Goal: Transaction & Acquisition: Purchase product/service

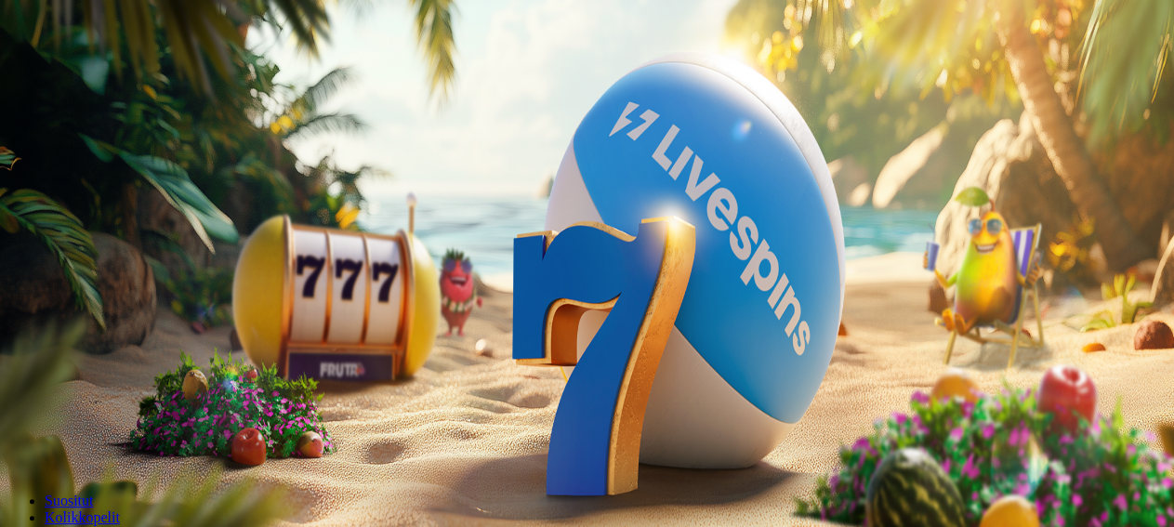
click at [139, 389] on input "***" at bounding box center [73, 398] width 132 height 19
type input "***"
click at [98, 444] on span "Talleta ja pelaa" at bounding box center [56, 451] width 83 height 14
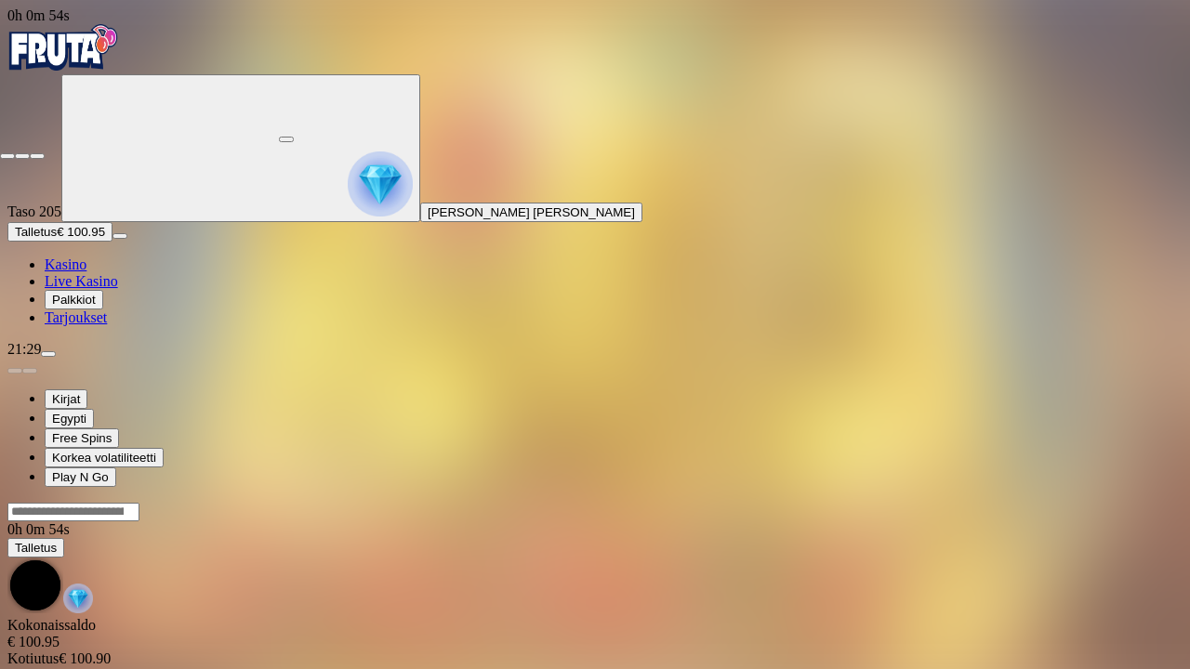
click at [37, 156] on span "fullscreen-exit icon" at bounding box center [37, 156] width 0 height 0
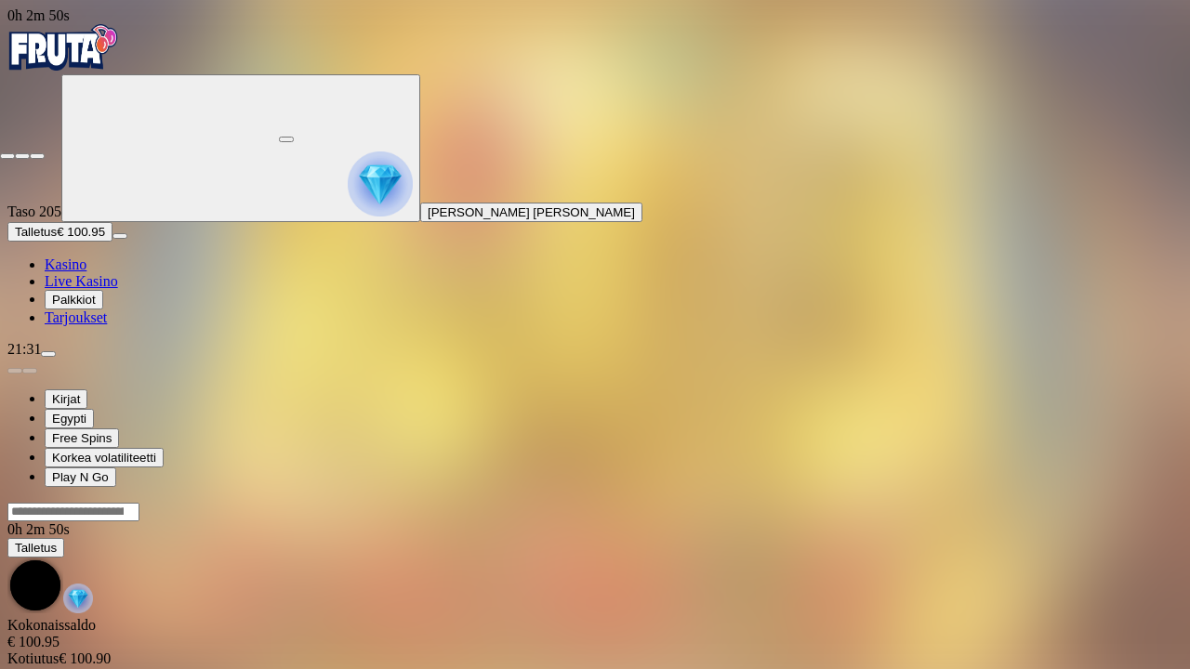
click at [45, 153] on button "button" at bounding box center [37, 156] width 15 height 6
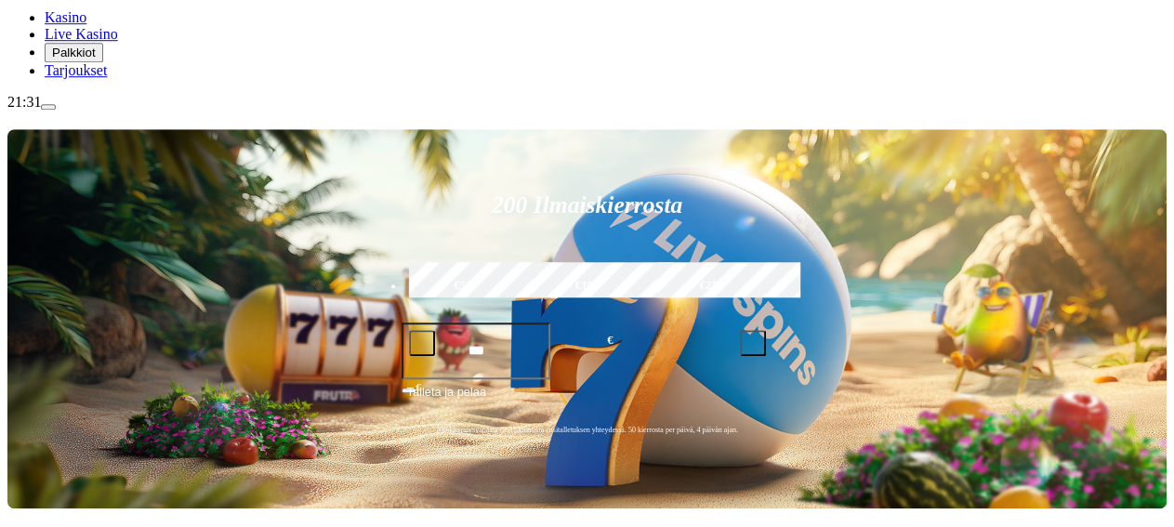
scroll to position [249, 0]
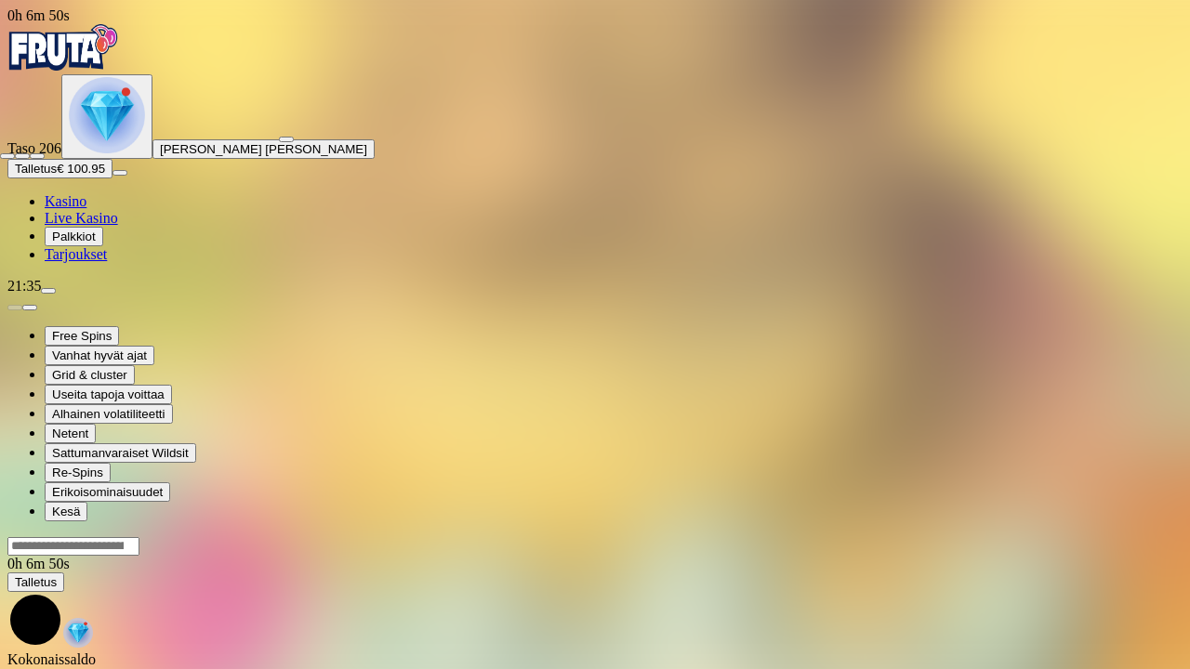
click at [37, 156] on span "fullscreen-exit icon" at bounding box center [37, 156] width 0 height 0
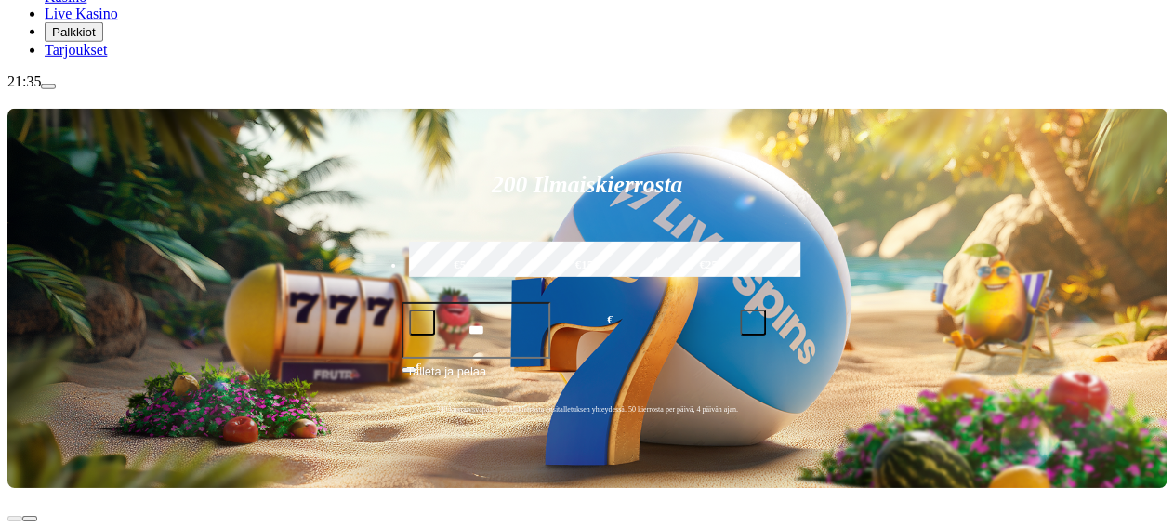
scroll to position [263, 0]
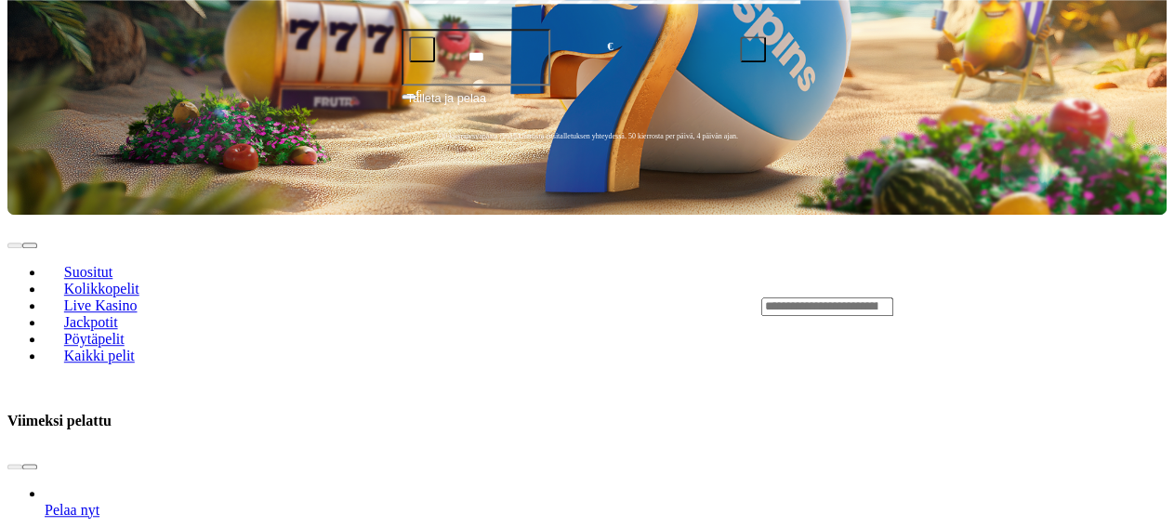
scroll to position [470, 0]
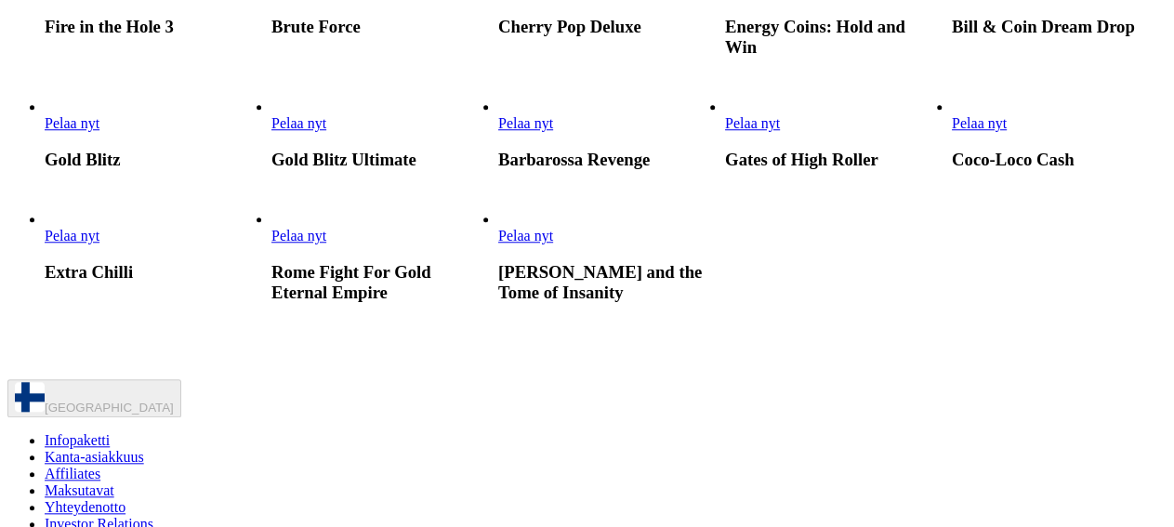
scroll to position [824, 0]
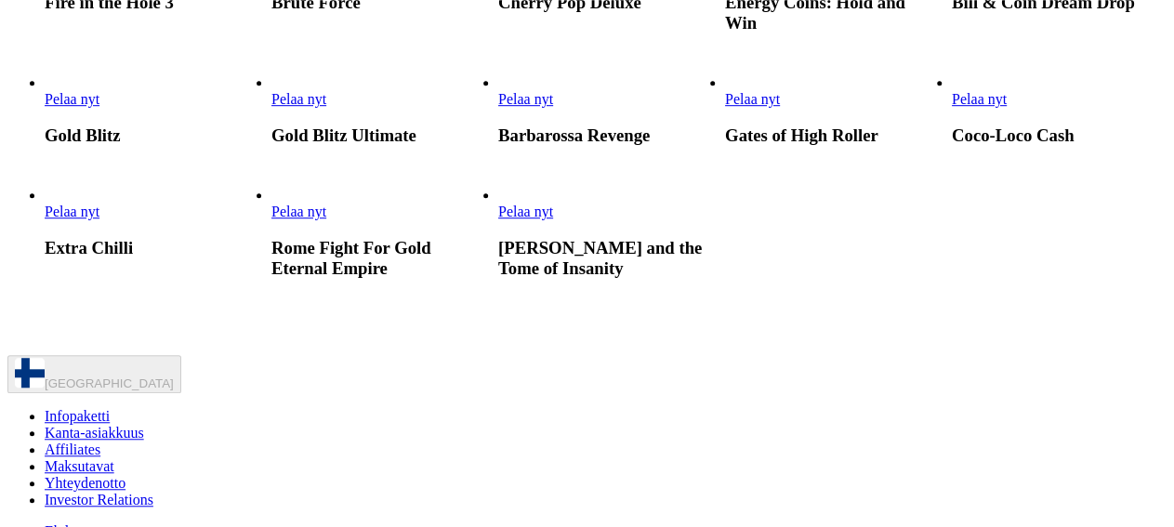
click at [326, 107] on span "Pelaa nyt" at bounding box center [298, 99] width 55 height 16
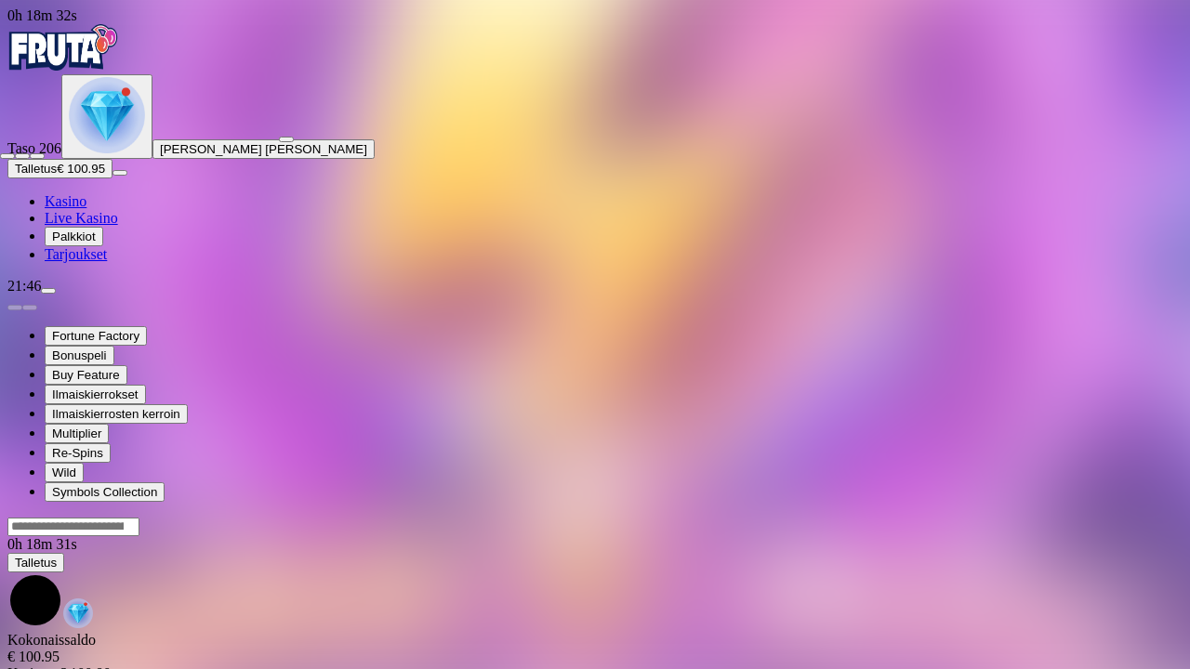
click at [37, 156] on span "fullscreen-exit icon" at bounding box center [37, 156] width 0 height 0
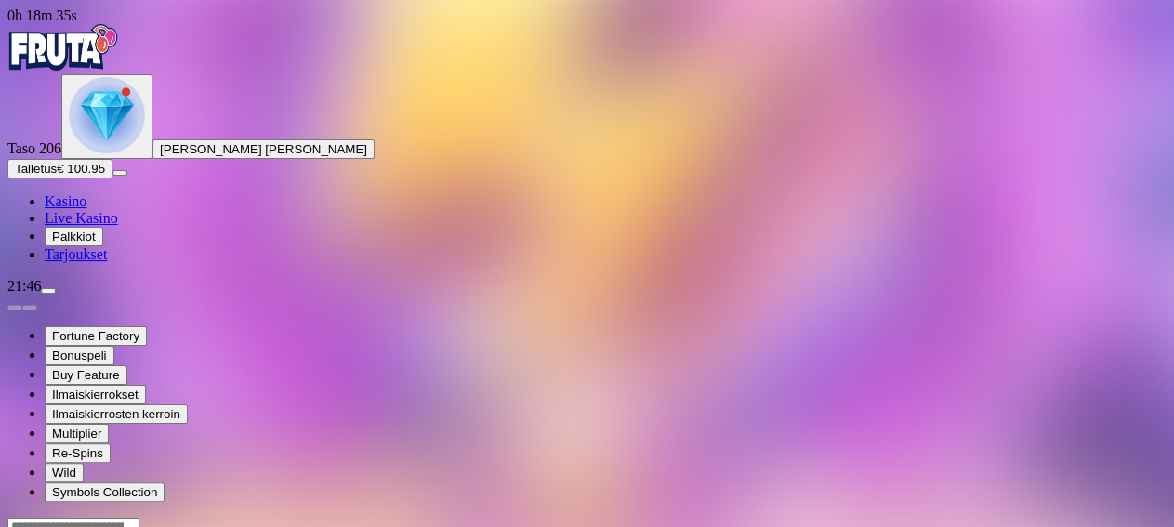
click at [57, 176] on span "Talletus" at bounding box center [36, 169] width 42 height 14
type input "**"
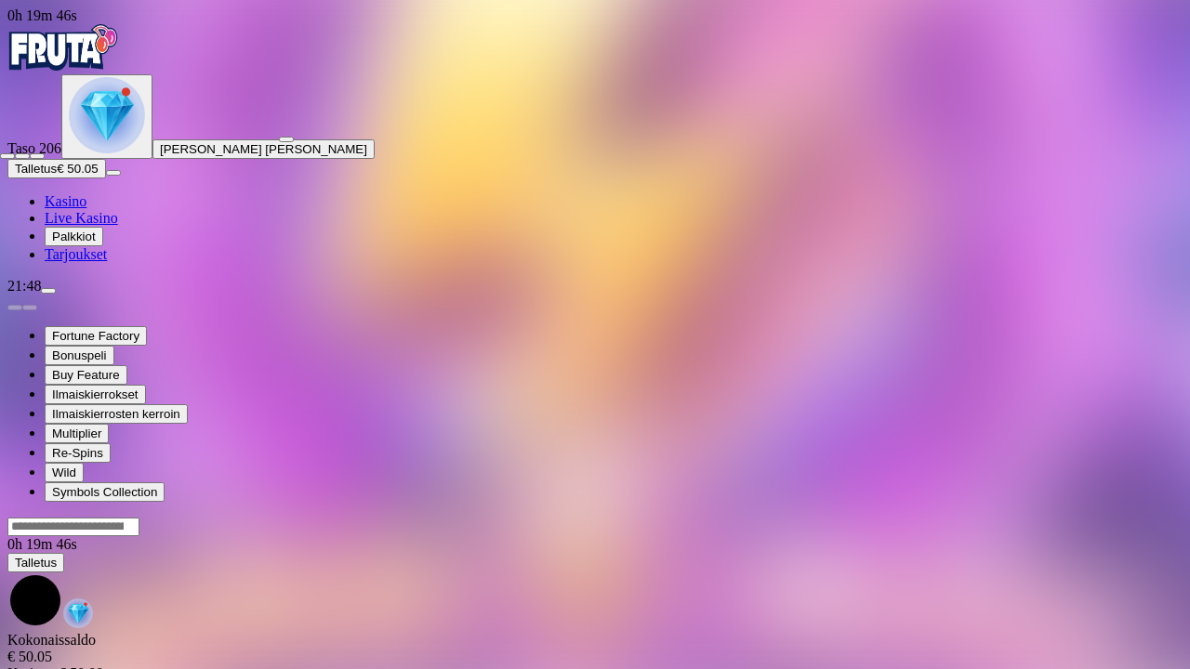
click at [7, 156] on span "close icon" at bounding box center [7, 156] width 0 height 0
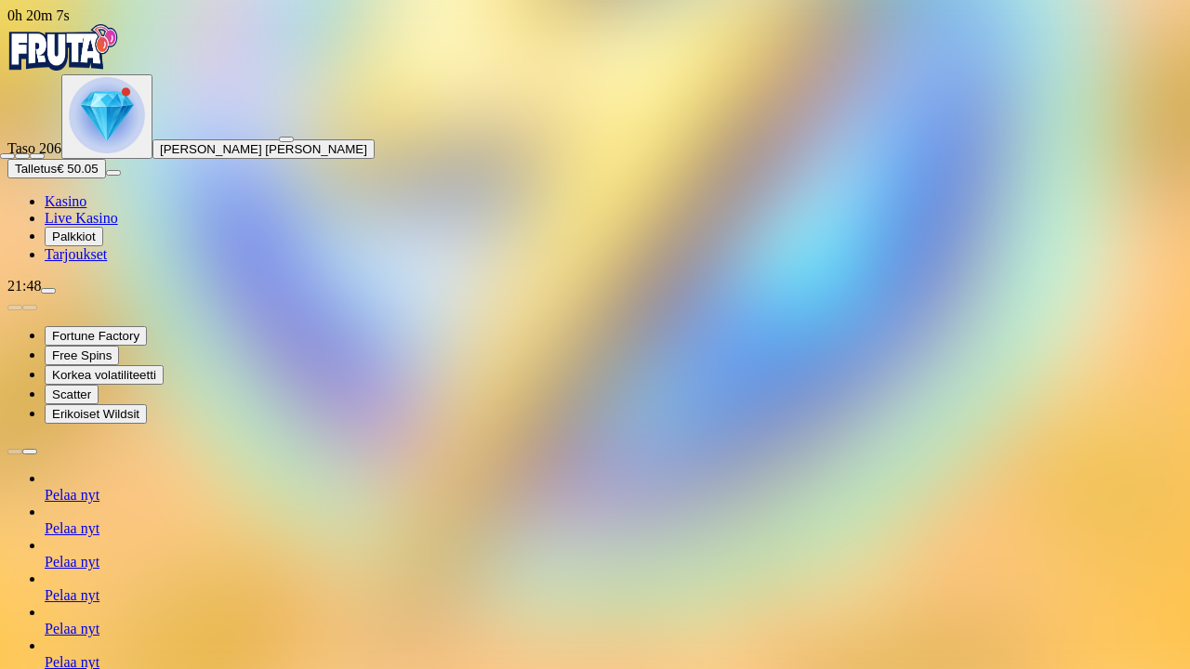
click at [37, 156] on span "fullscreen-exit icon" at bounding box center [37, 156] width 0 height 0
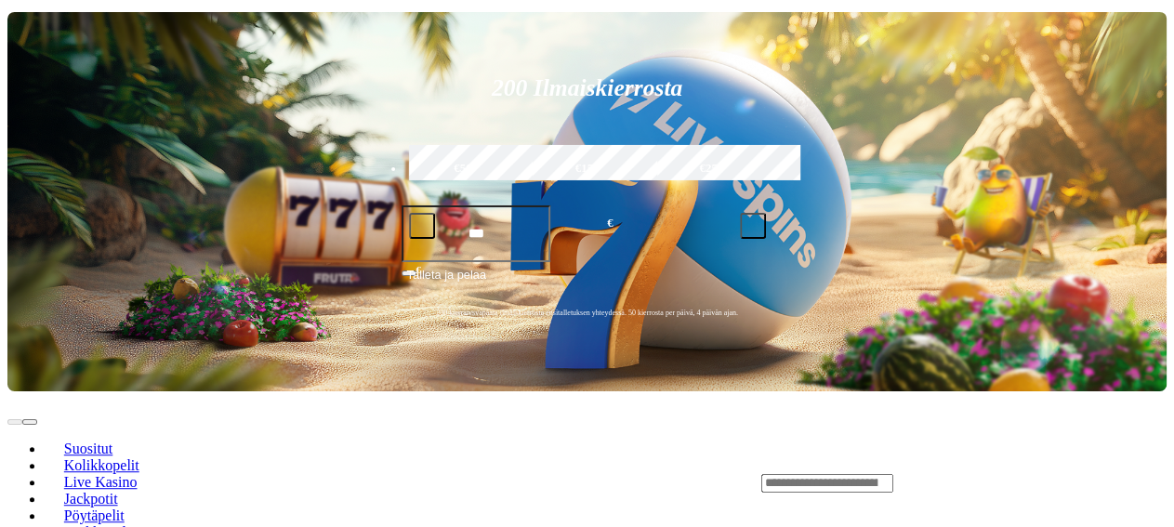
scroll to position [333, 0]
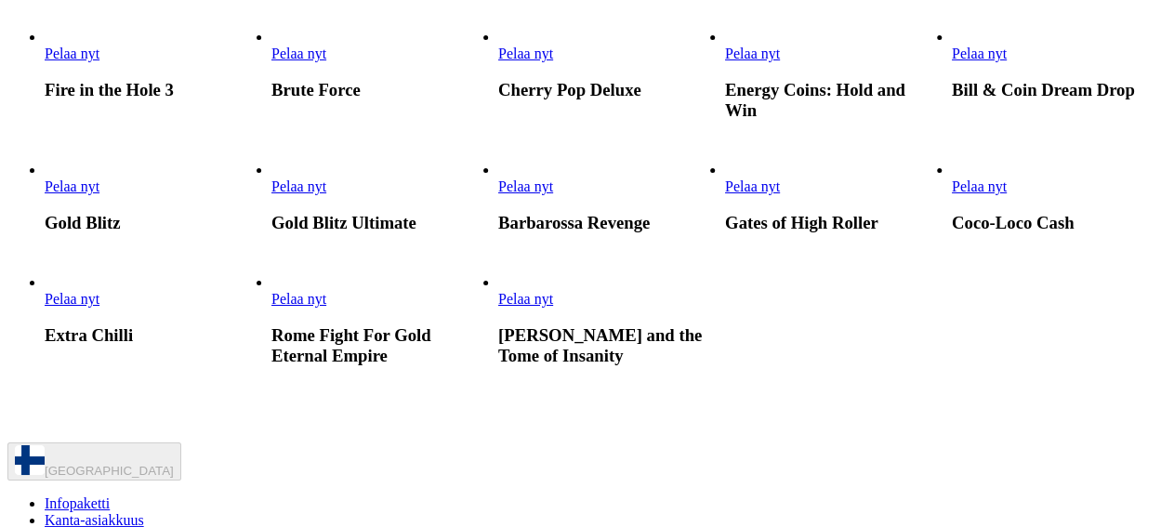
scroll to position [745, 0]
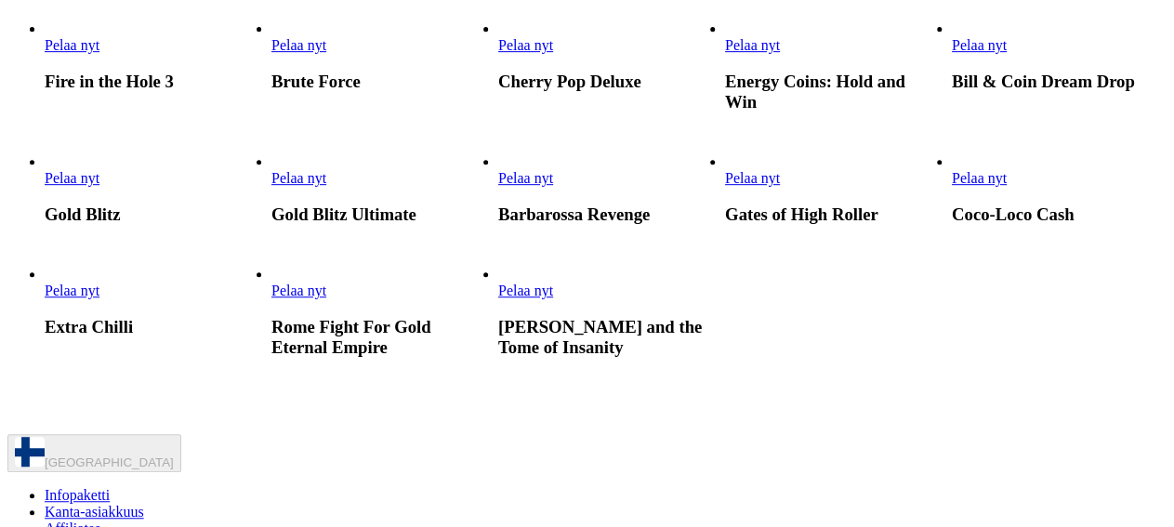
click at [326, 186] on span "Pelaa nyt" at bounding box center [298, 178] width 55 height 16
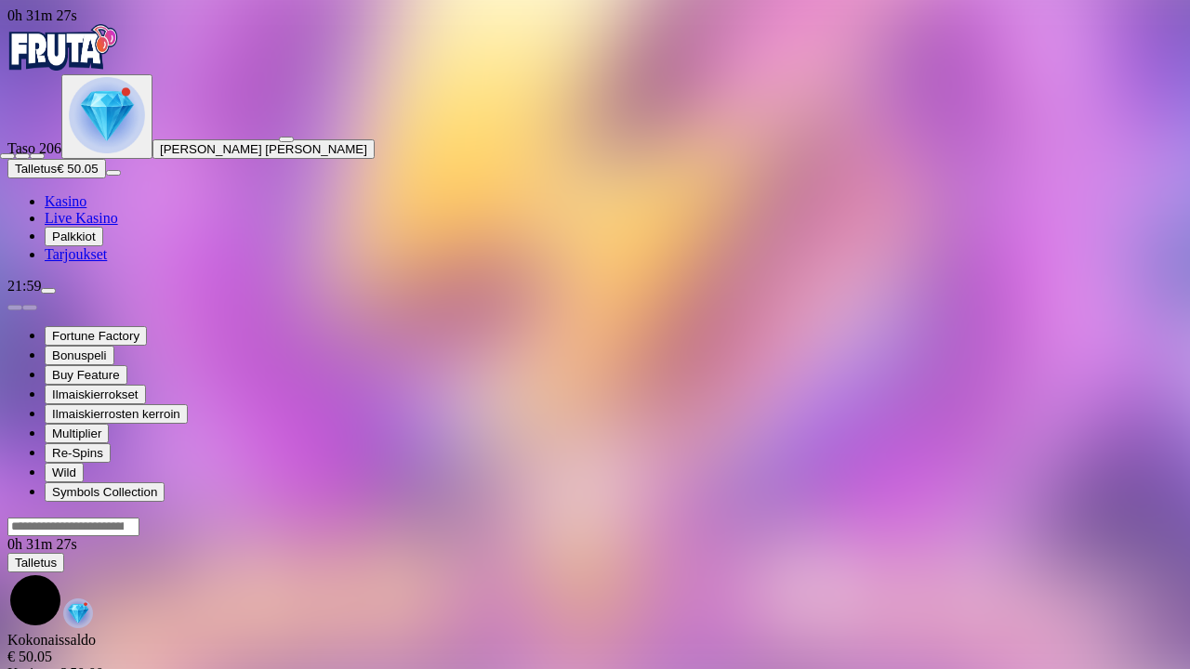
click at [37, 156] on span "fullscreen-exit icon" at bounding box center [37, 156] width 0 height 0
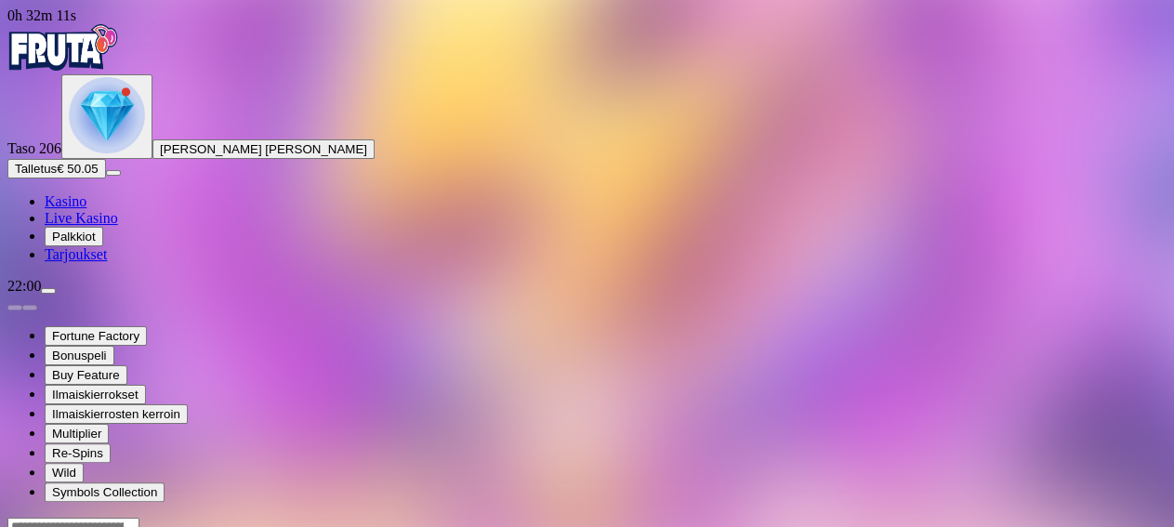
click at [106, 178] on button "Talletus € 50.05" at bounding box center [56, 169] width 99 height 20
type input "*"
type input "**"
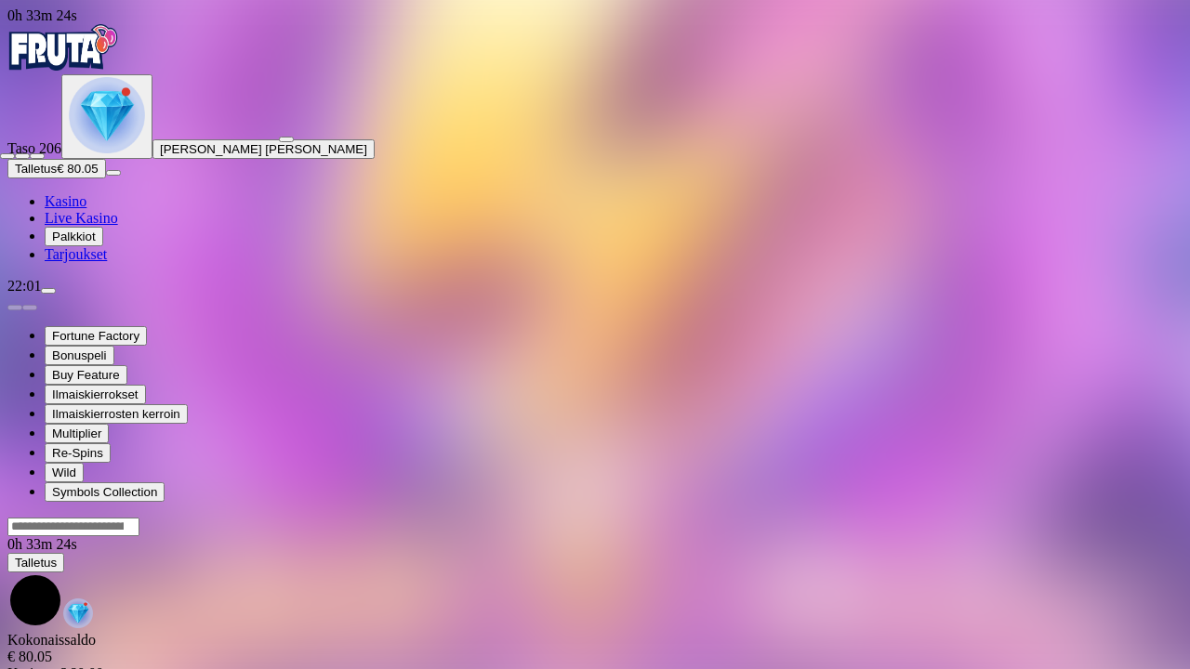
click at [7, 156] on span "close icon" at bounding box center [7, 156] width 0 height 0
click at [294, 137] on button "button" at bounding box center [286, 140] width 15 height 6
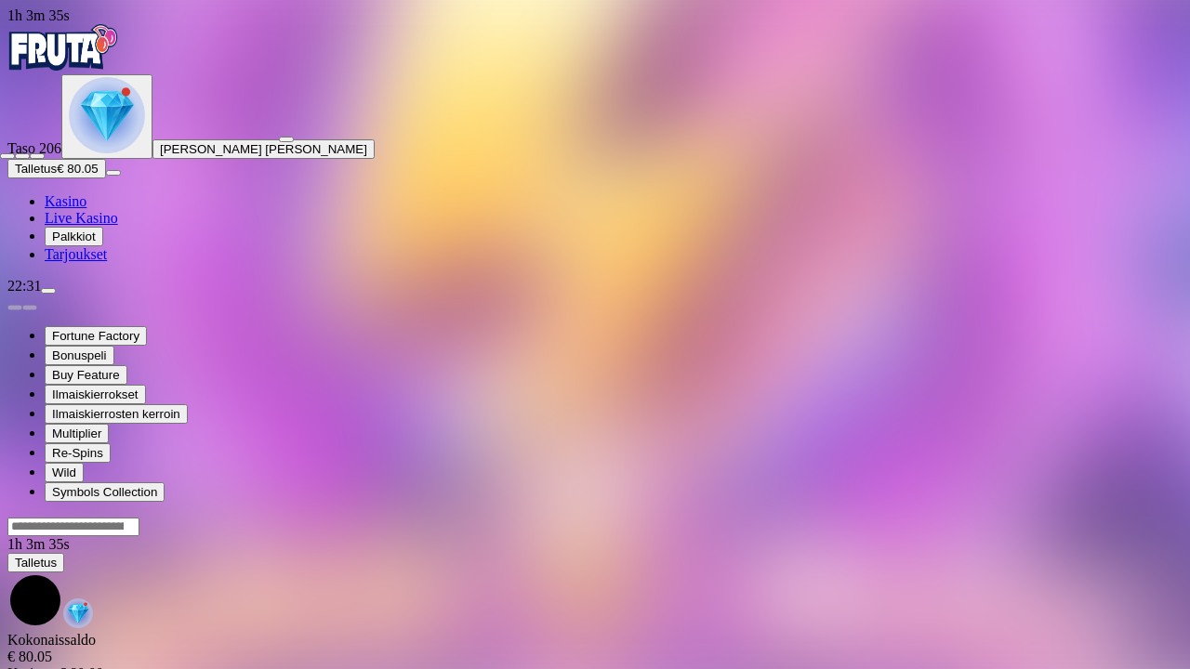
click at [37, 156] on span "fullscreen-exit icon" at bounding box center [37, 156] width 0 height 0
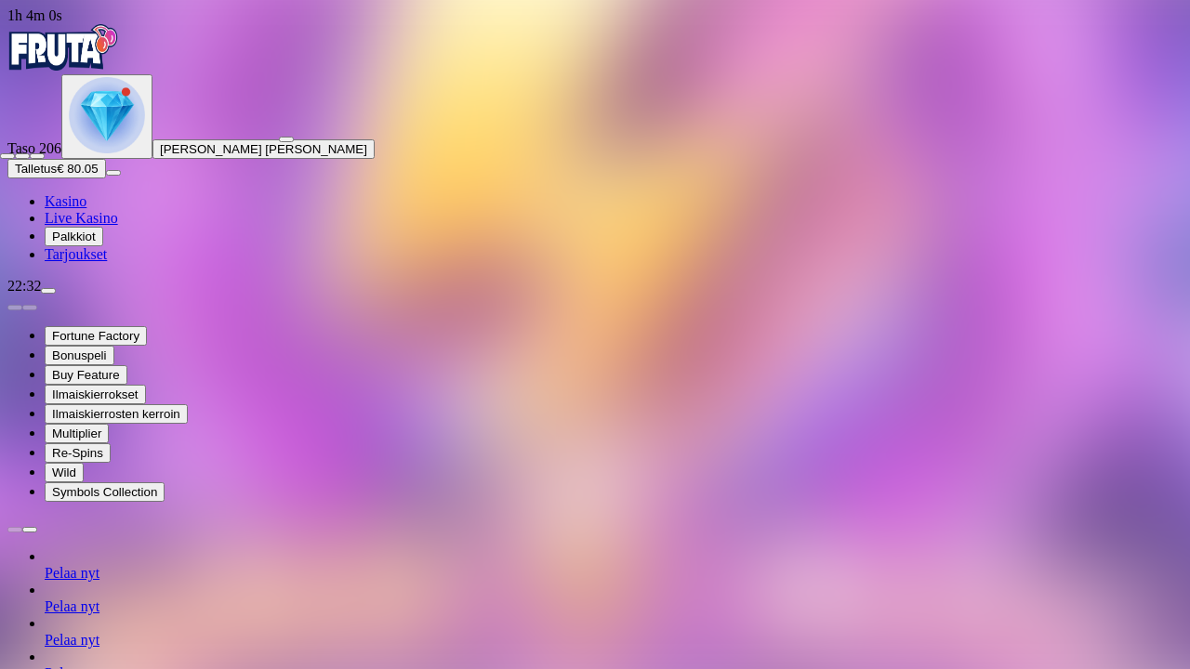
click at [37, 156] on span "fullscreen-exit icon" at bounding box center [37, 156] width 0 height 0
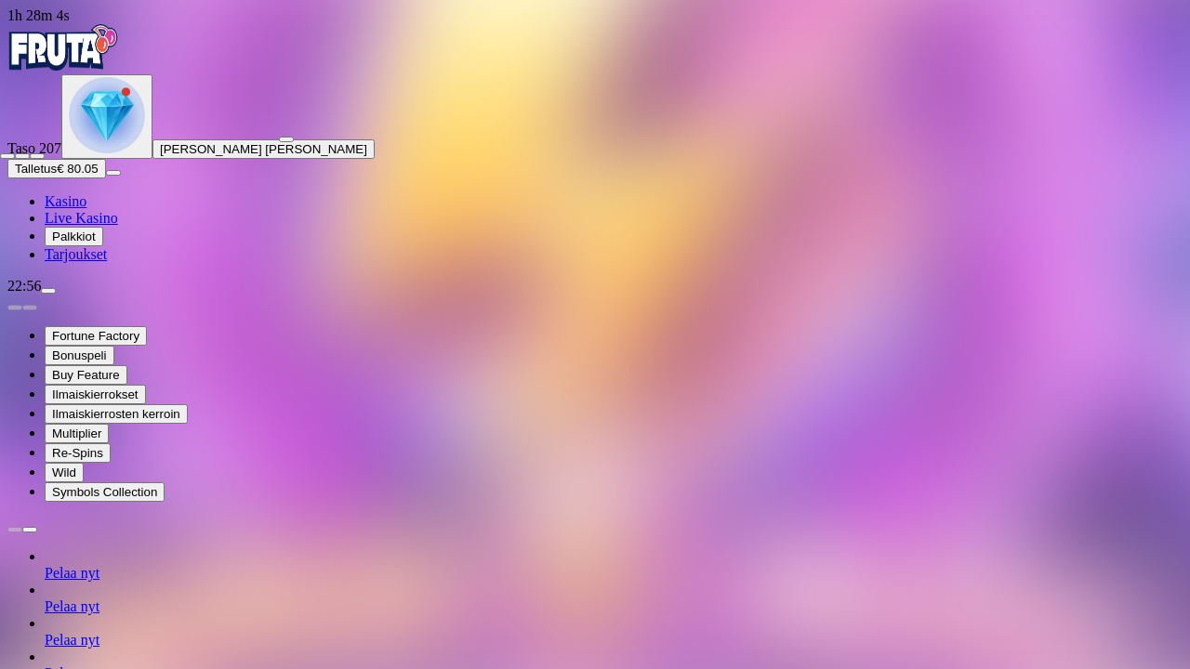
click at [37, 156] on span "fullscreen-exit icon" at bounding box center [37, 156] width 0 height 0
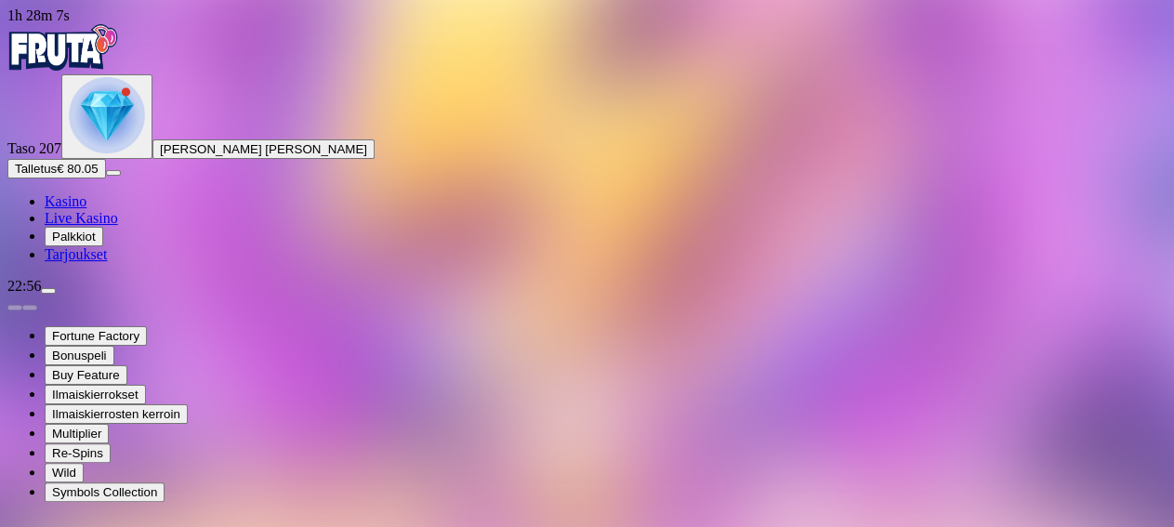
click at [106, 178] on button "Talletus € 80.05" at bounding box center [56, 169] width 99 height 20
type input "*"
type input "**"
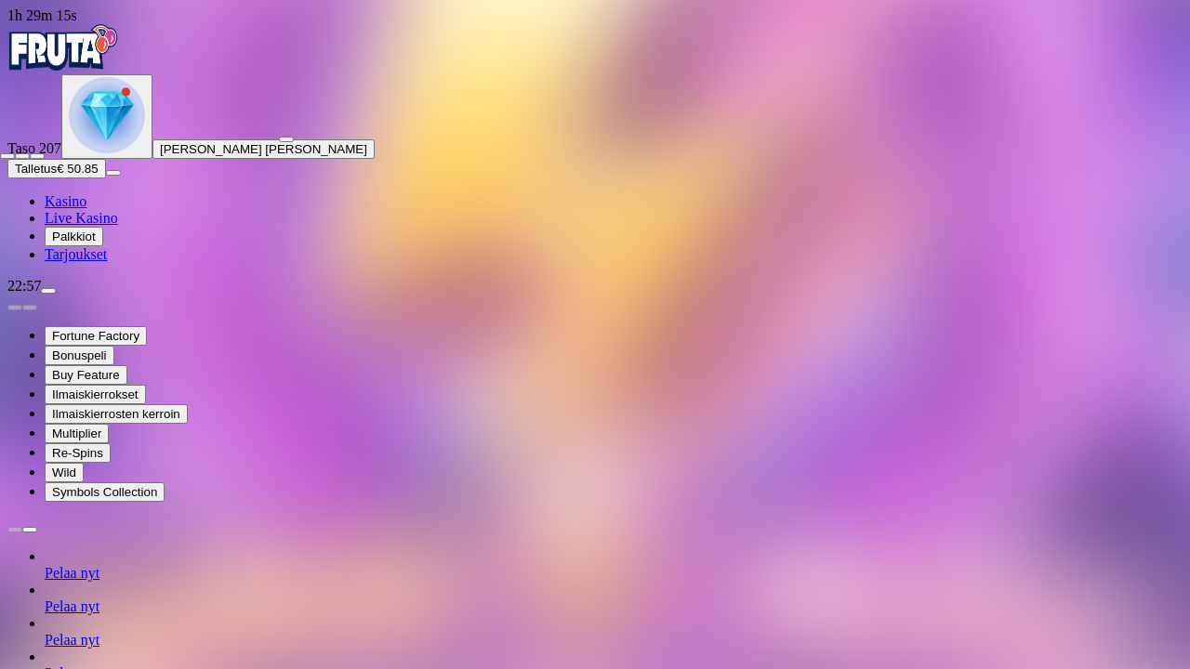
click at [37, 156] on span "fullscreen-exit icon" at bounding box center [37, 156] width 0 height 0
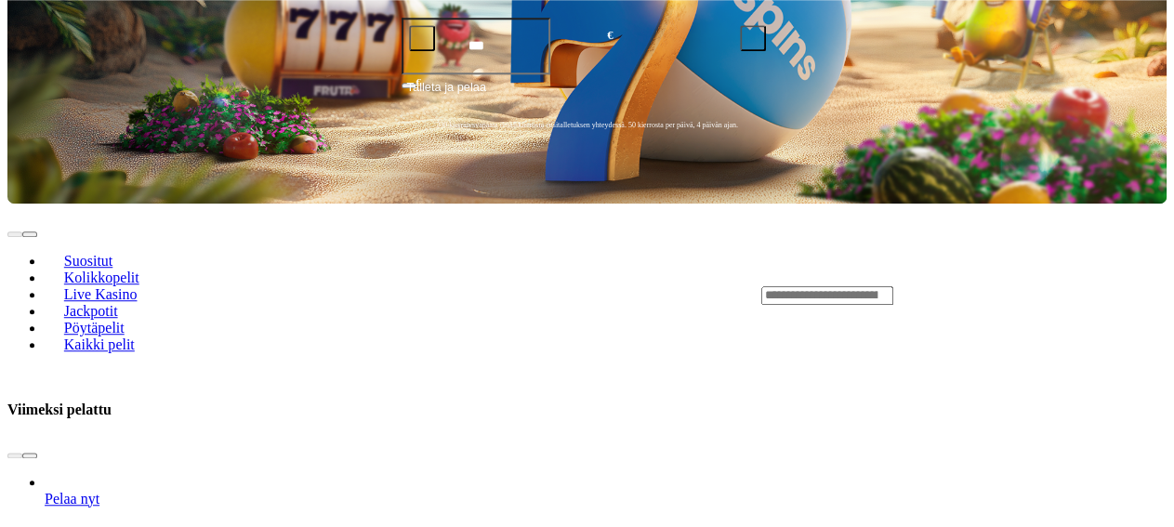
scroll to position [535, 0]
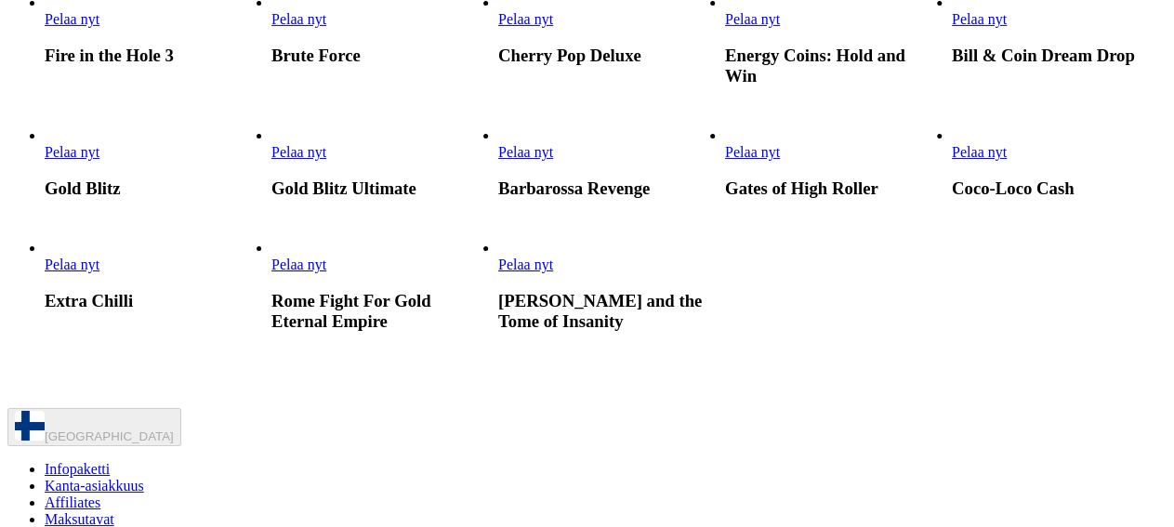
scroll to position [779, 0]
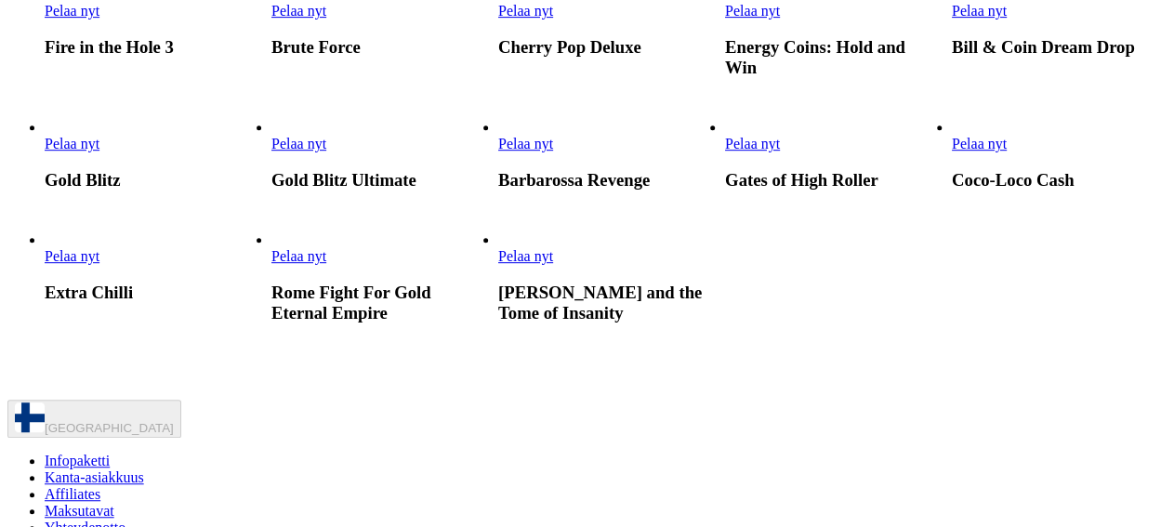
click at [326, 152] on span "Pelaa nyt" at bounding box center [298, 144] width 55 height 16
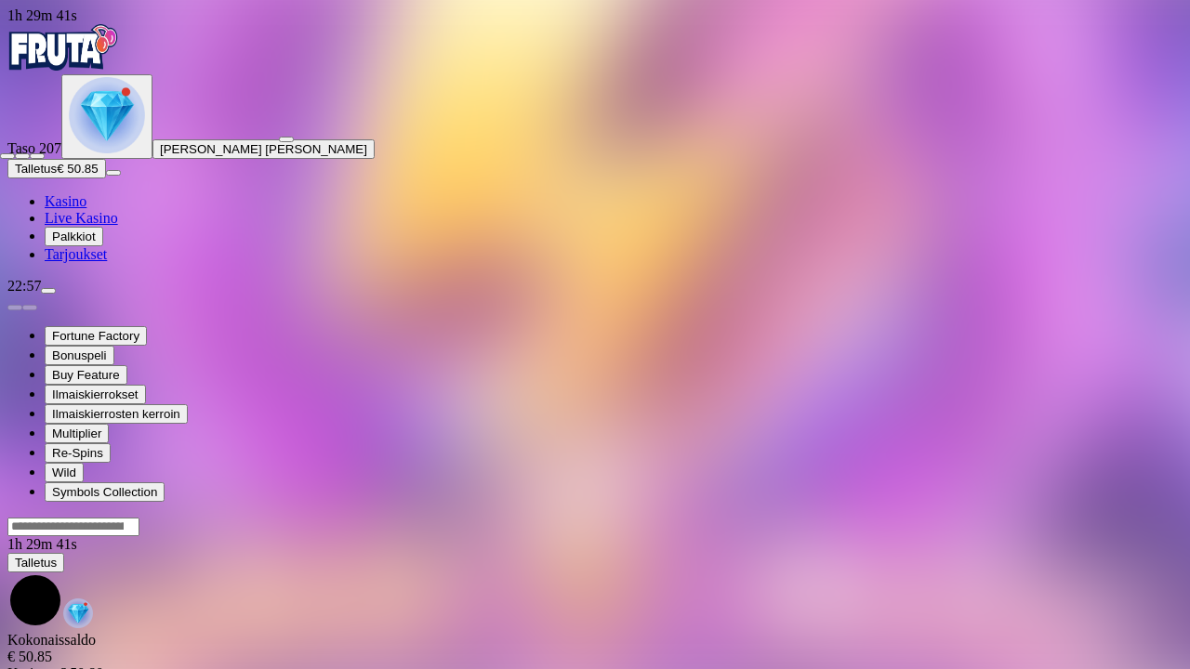
click at [37, 156] on span "fullscreen-exit icon" at bounding box center [37, 156] width 0 height 0
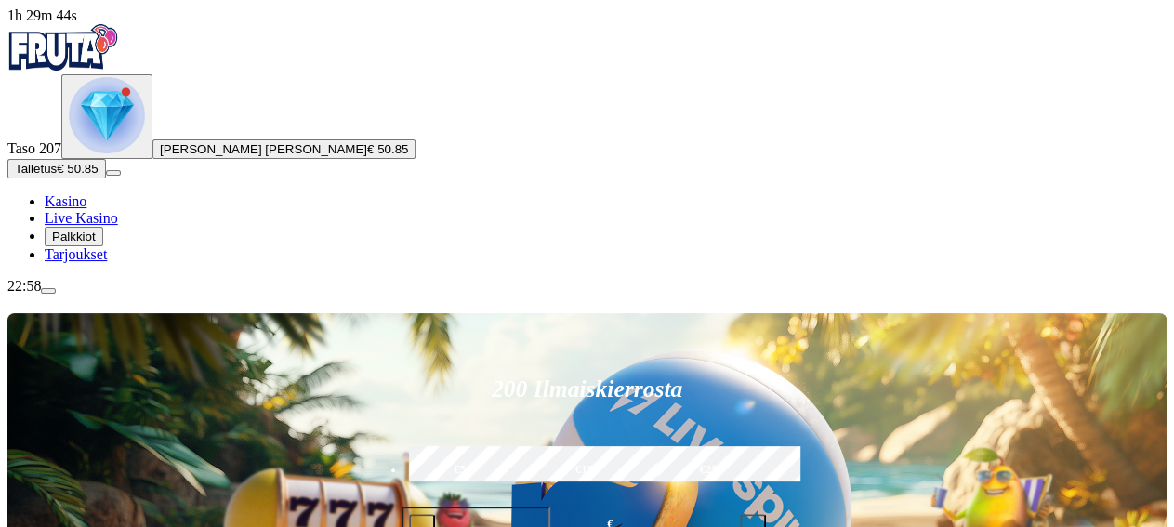
click at [1055, 313] on div "200 Ilmaiskierrosta €50 €150 €250 *** € € Talleta ja pelaa 200 kierrätysvapaata…" at bounding box center [586, 502] width 1159 height 379
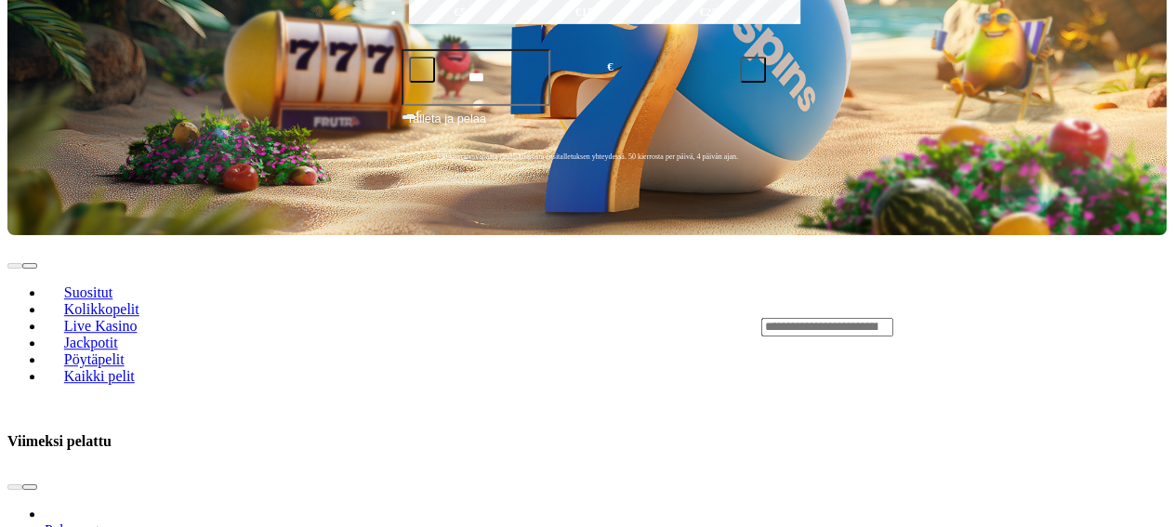
scroll to position [459, 0]
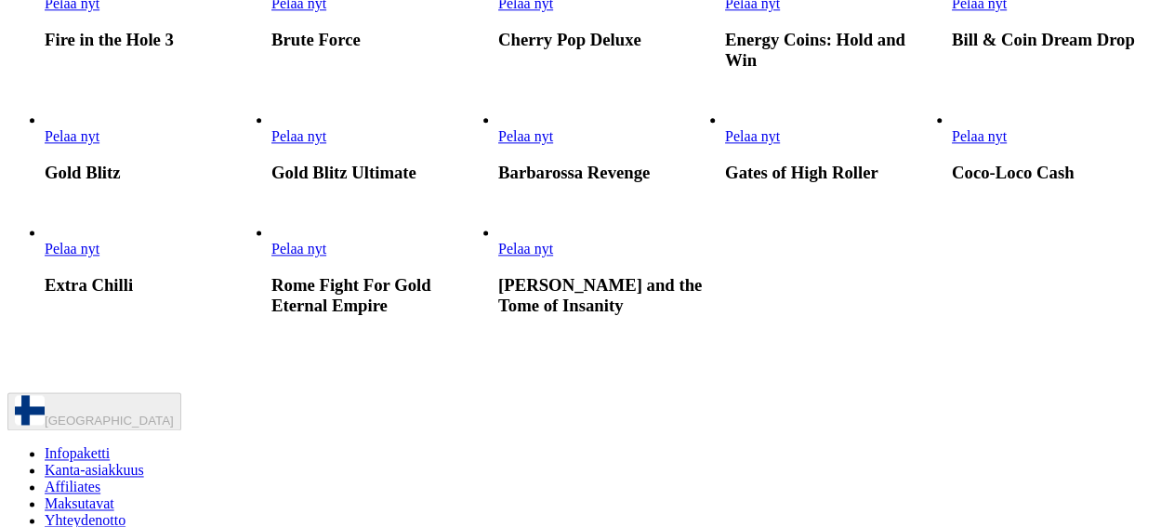
scroll to position [792, 0]
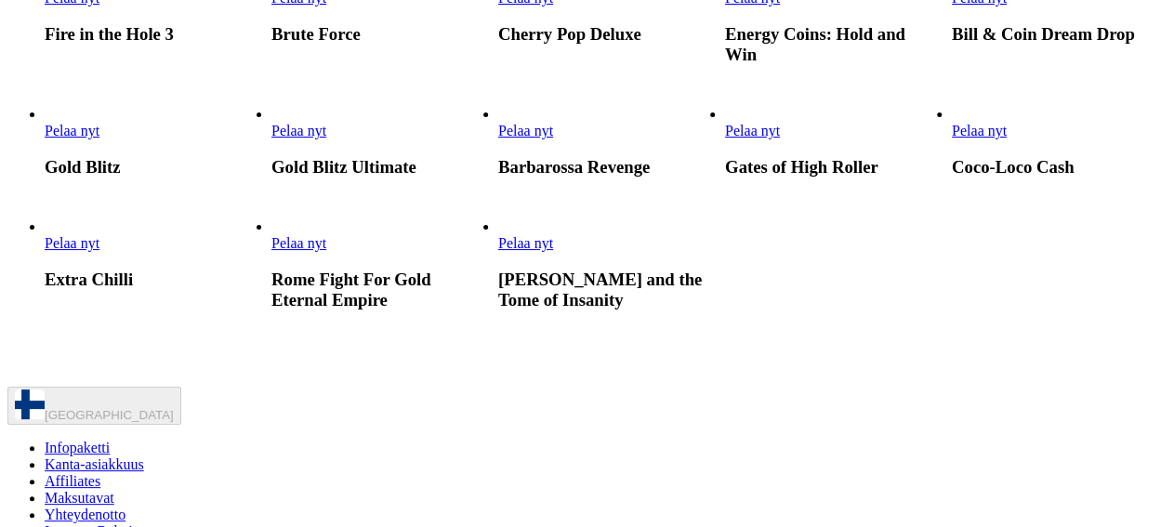
click at [326, 138] on span "Pelaa nyt" at bounding box center [298, 131] width 55 height 16
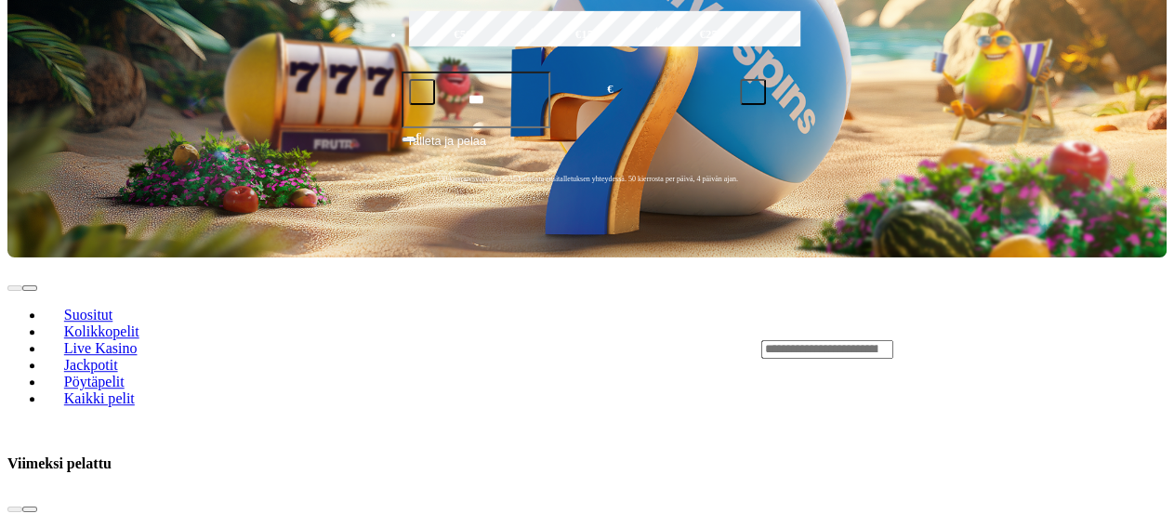
scroll to position [437, 0]
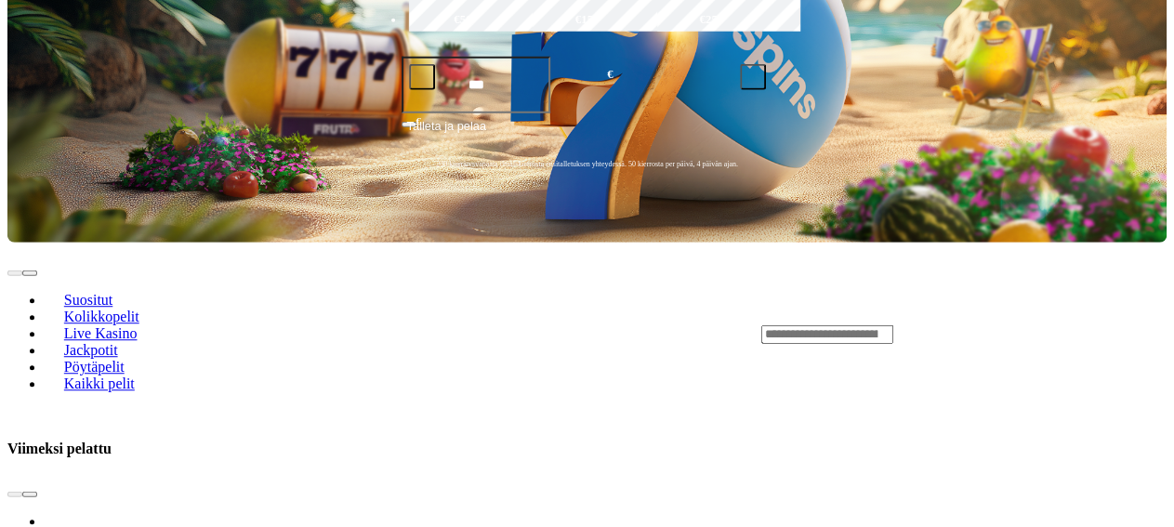
scroll to position [467, 0]
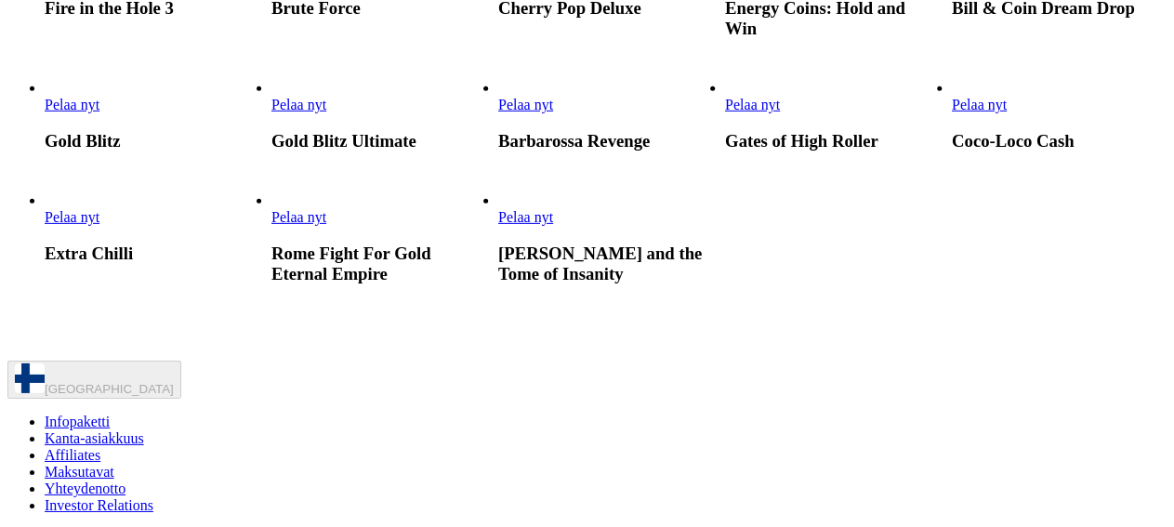
scroll to position [824, 0]
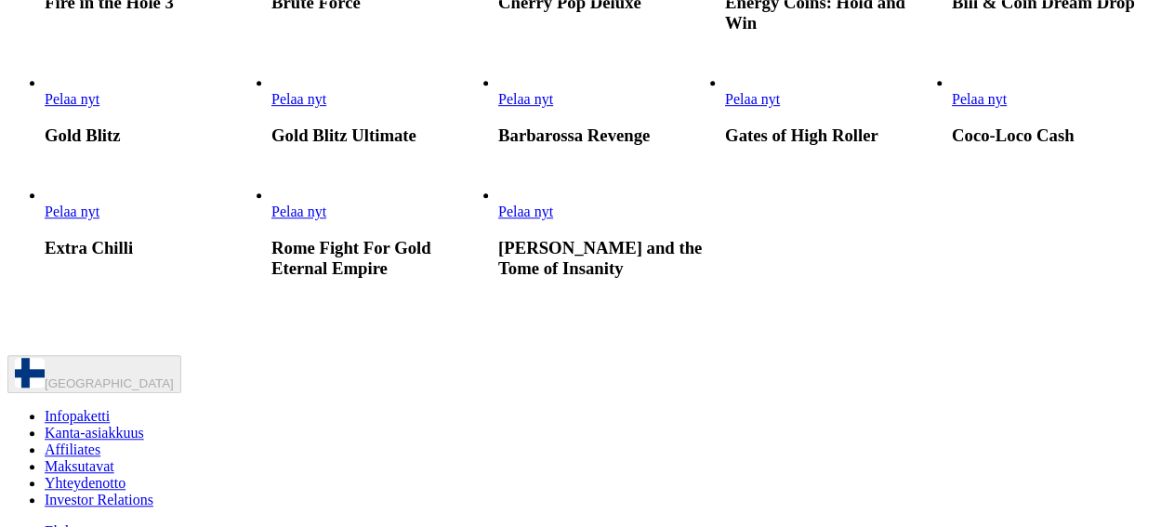
click at [326, 107] on span "Pelaa nyt" at bounding box center [298, 99] width 55 height 16
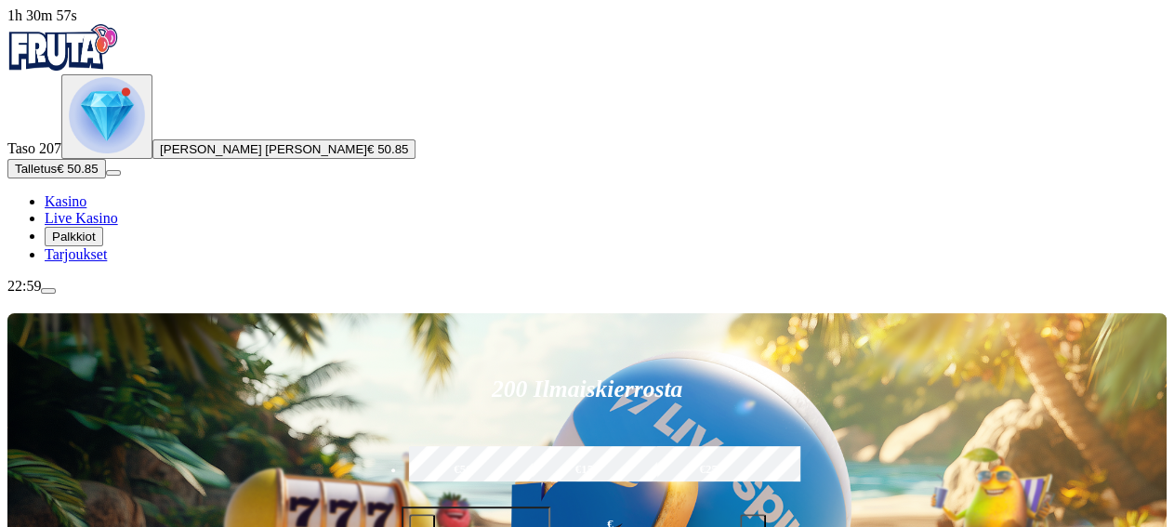
click at [1061, 313] on div "200 Ilmaiskierrosta €50 €150 €250 *** € € Talleta ja pelaa 200 kierrätysvapaata…" at bounding box center [586, 502] width 1159 height 379
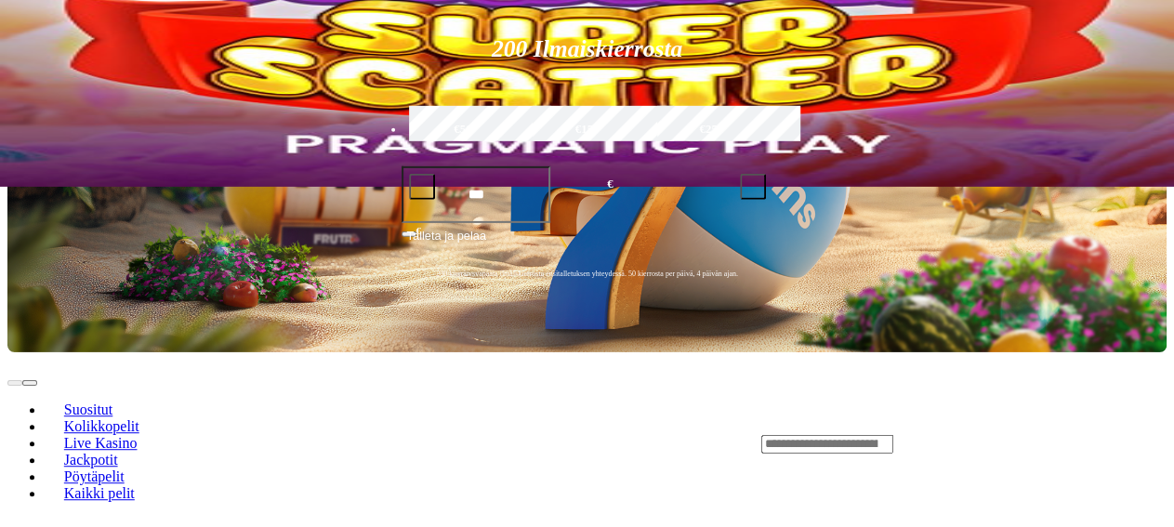
scroll to position [355, 0]
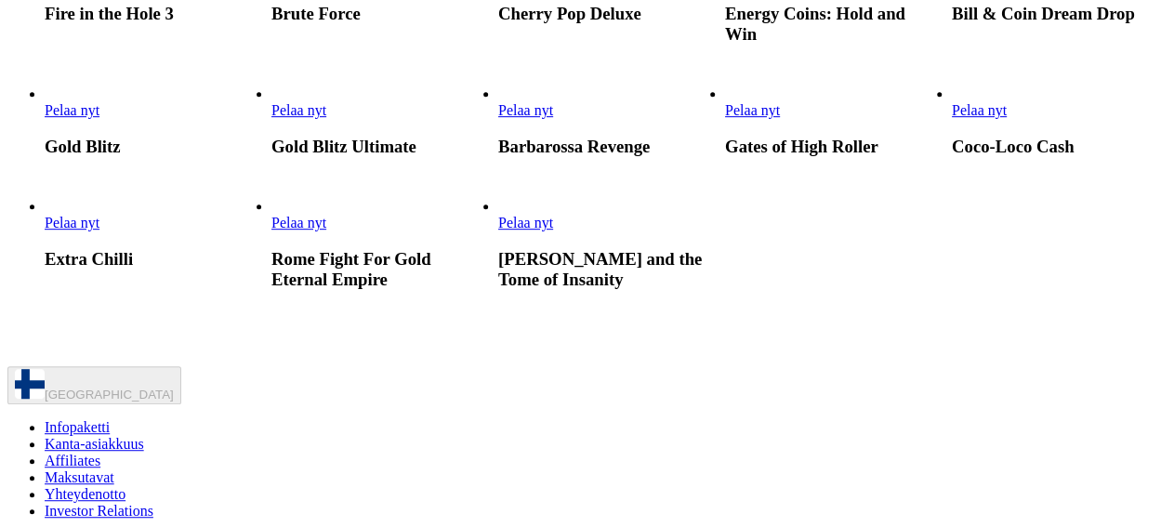
scroll to position [824, 0]
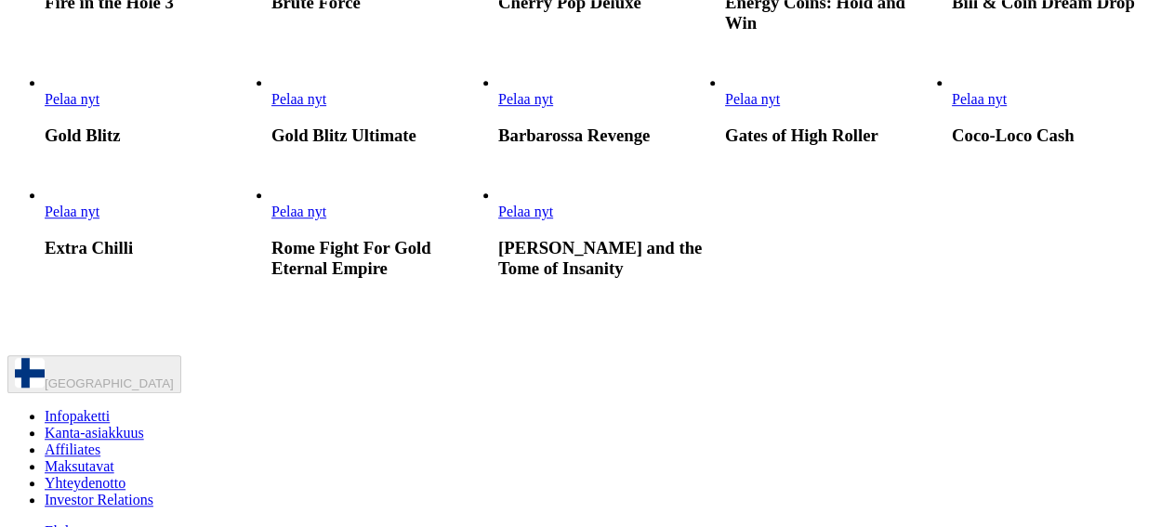
click at [99, 107] on link "Pelaa nyt" at bounding box center [72, 99] width 55 height 16
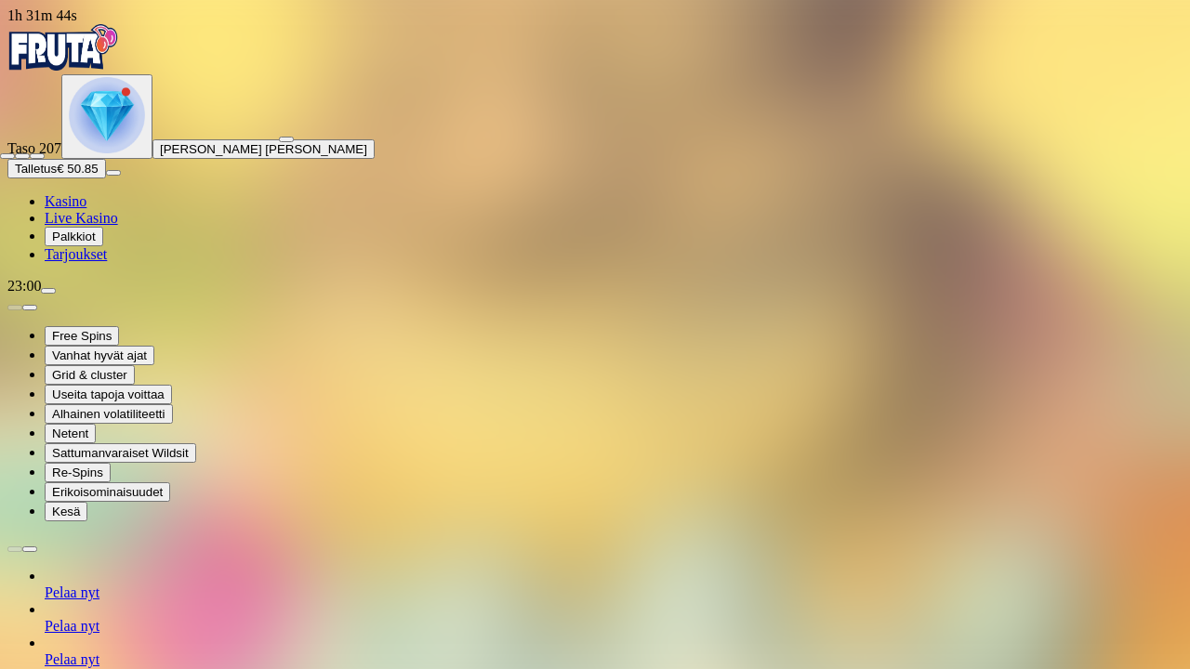
click at [37, 156] on span "fullscreen-exit icon" at bounding box center [37, 156] width 0 height 0
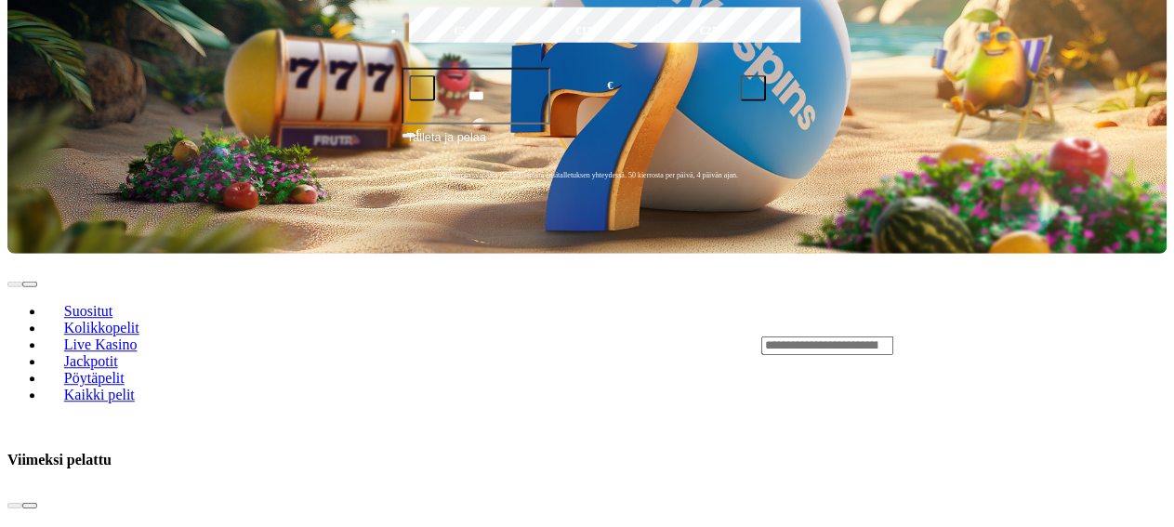
scroll to position [446, 0]
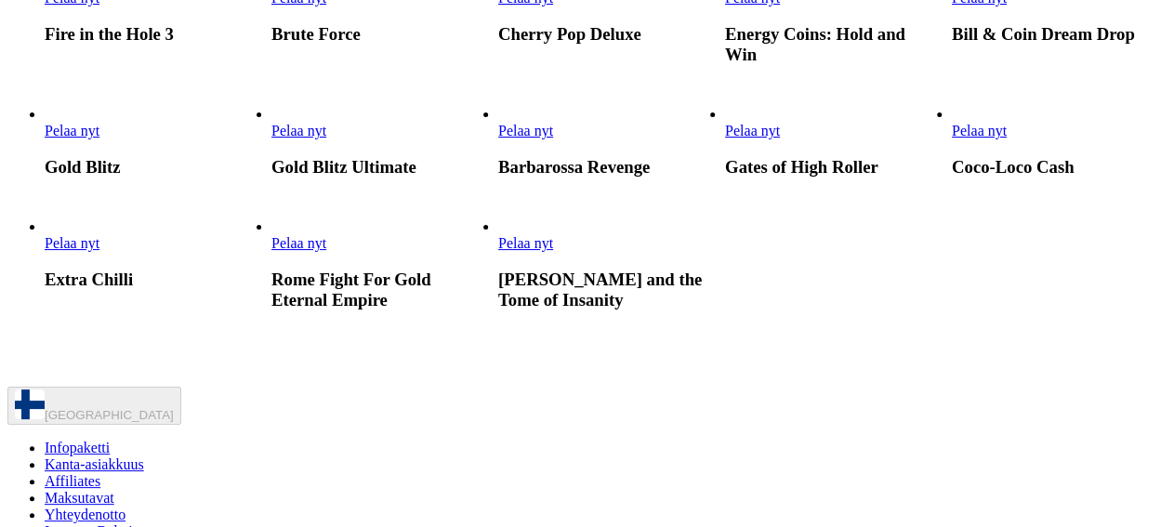
scroll to position [799, 0]
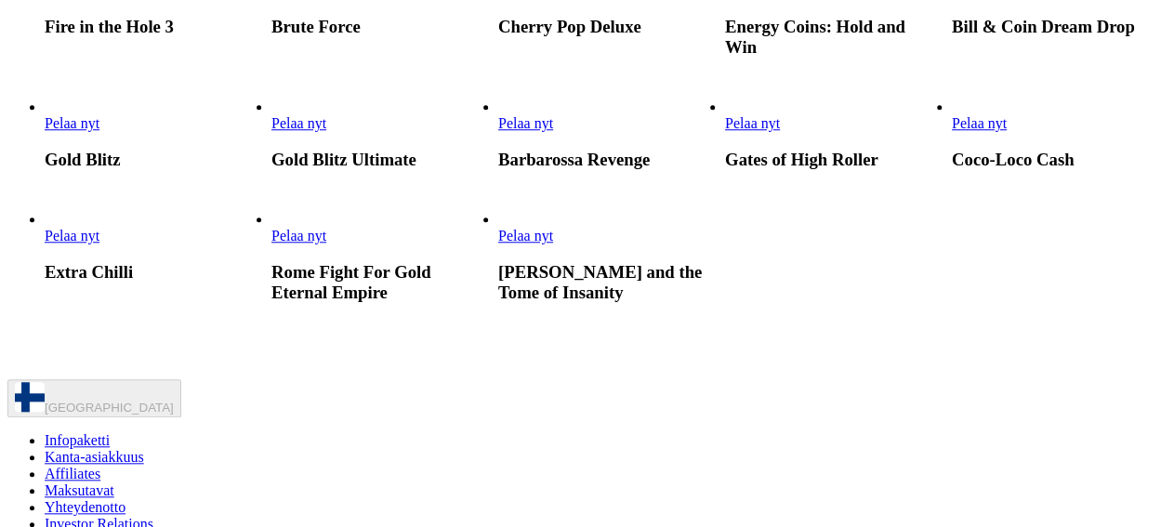
click at [326, 131] on span "Pelaa nyt" at bounding box center [298, 123] width 55 height 16
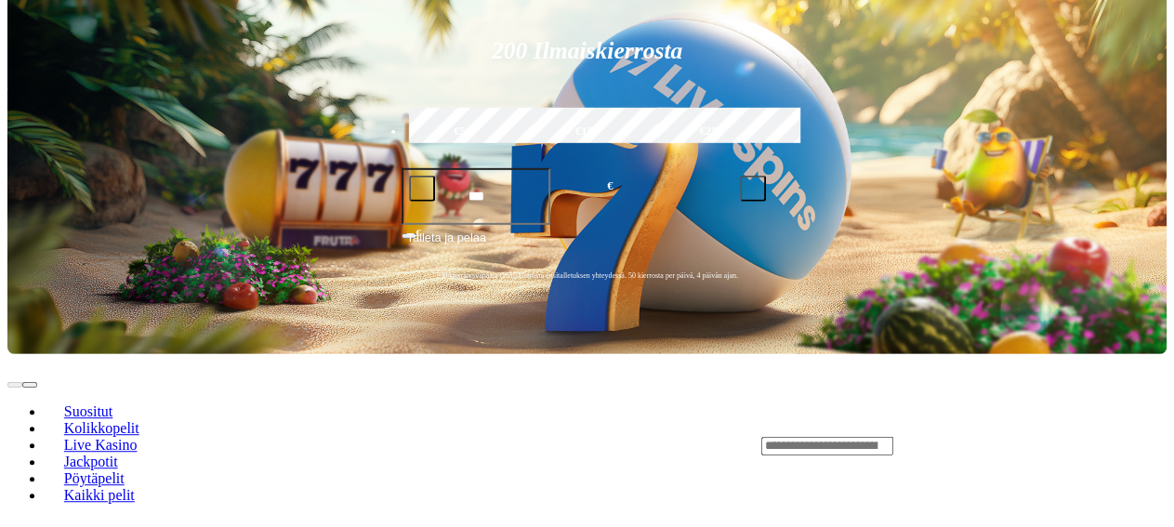
scroll to position [341, 0]
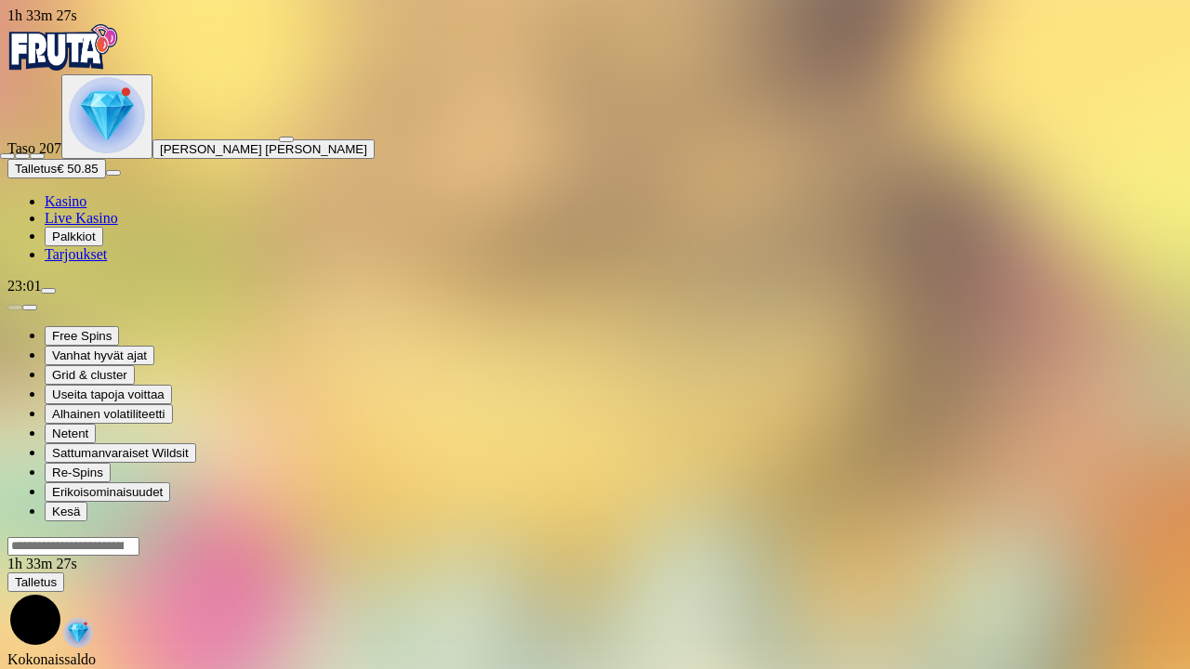
click at [45, 153] on button "button" at bounding box center [37, 156] width 15 height 6
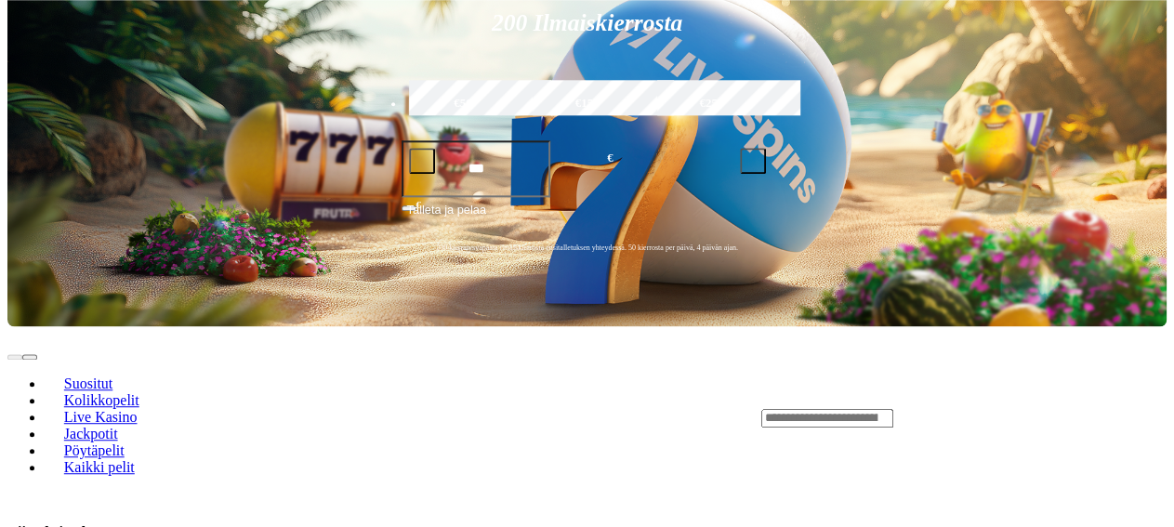
scroll to position [405, 0]
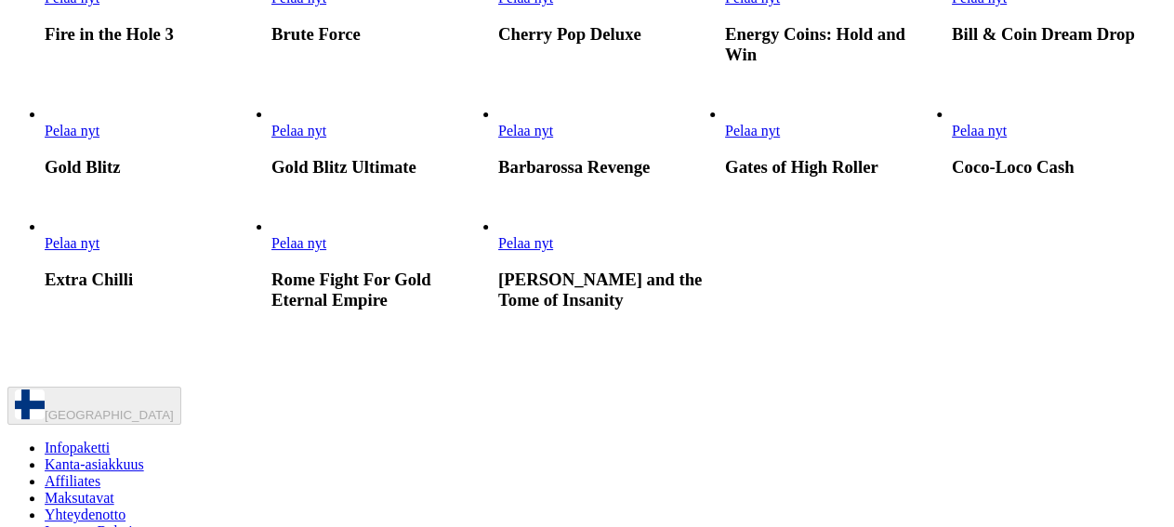
scroll to position [805, 0]
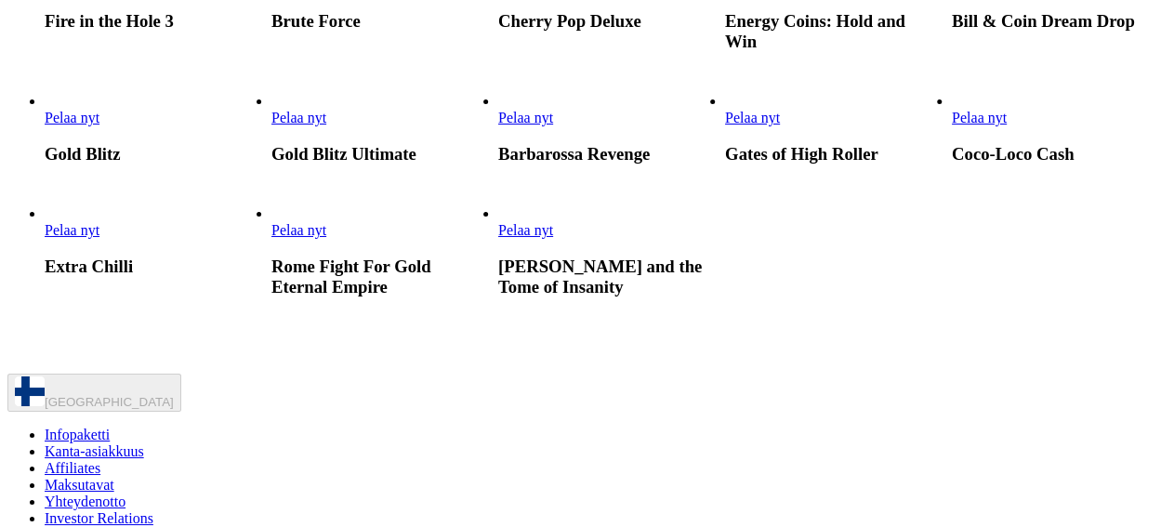
click at [326, 125] on span "Pelaa nyt" at bounding box center [298, 118] width 55 height 16
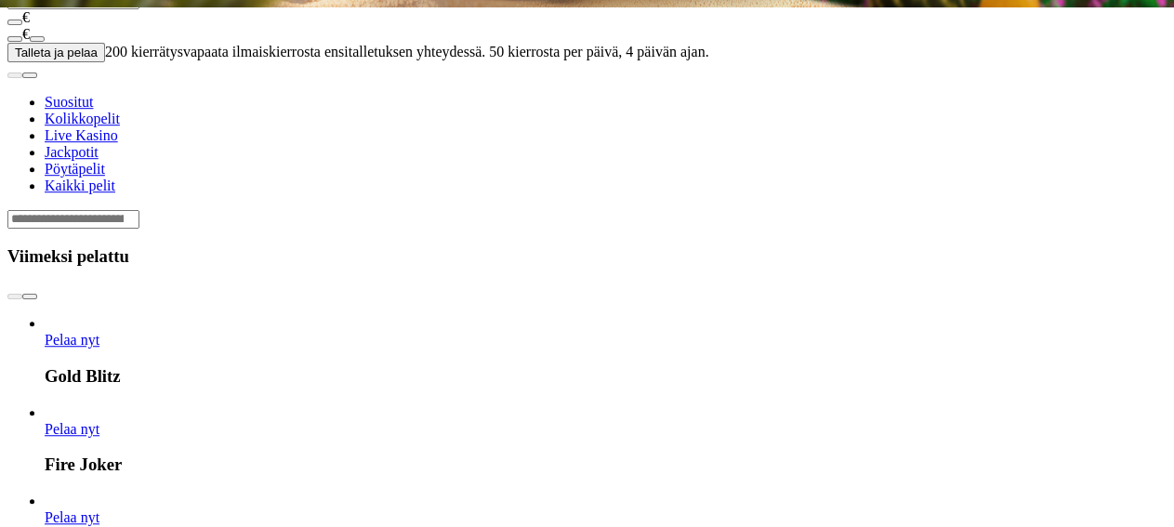
scroll to position [524, 0]
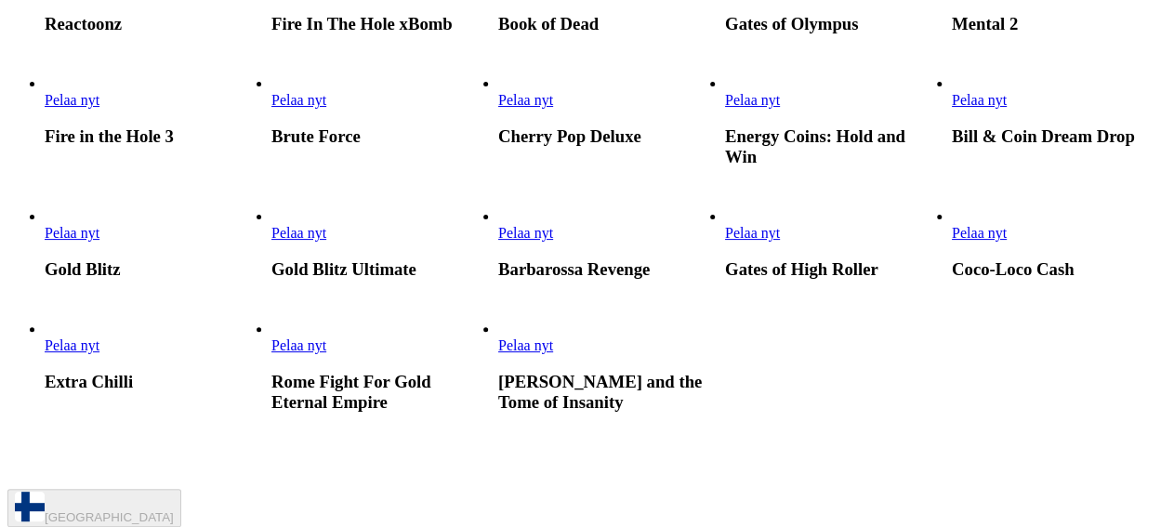
scroll to position [768, 0]
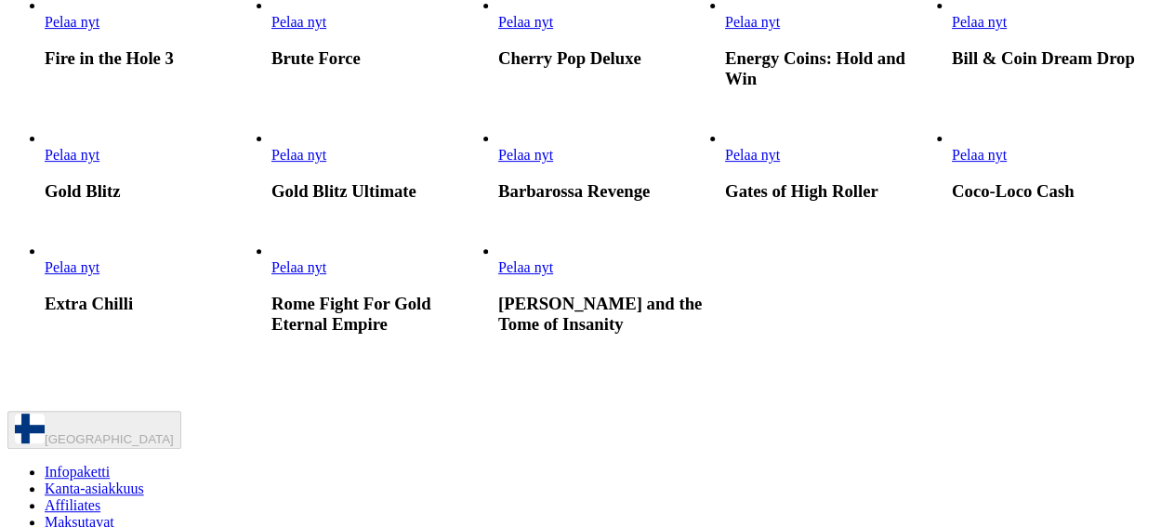
click at [326, 163] on link "Pelaa nyt" at bounding box center [298, 155] width 55 height 16
